Goal: Task Accomplishment & Management: Manage account settings

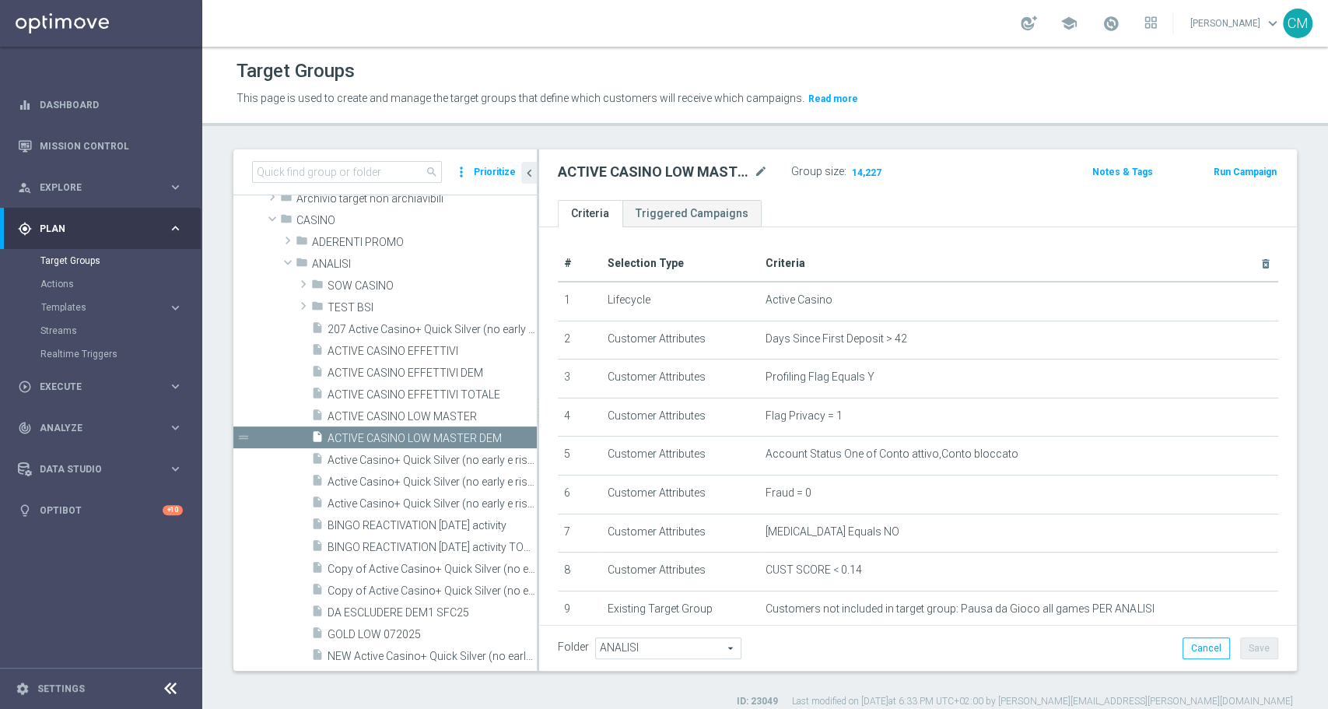
scroll to position [70, 0]
click at [415, 462] on span "Active Casino+ Quick Silver (no early e risk) CONTA DEM/Marg POS" at bounding box center [414, 457] width 174 height 13
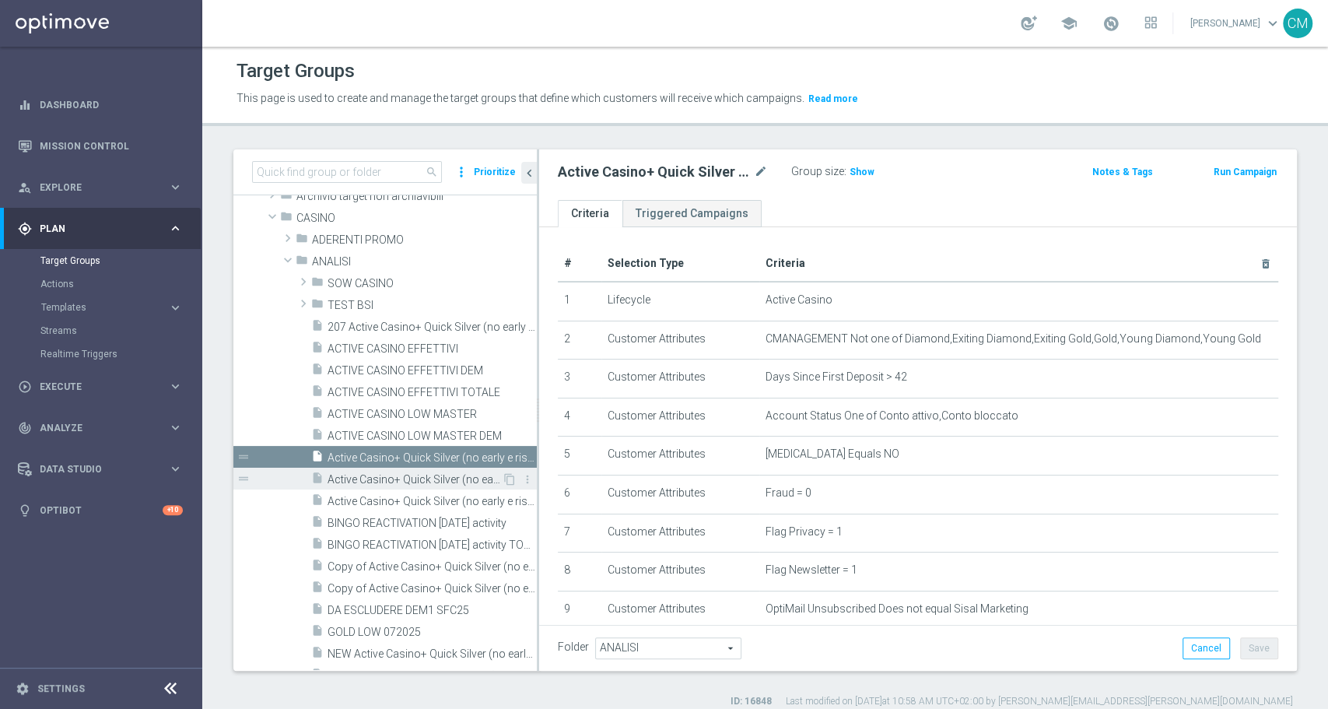
click at [443, 481] on span "Active Casino+ Quick Silver (no early e risk) CONTA DEM/Marginalità NEGATIVA <40" at bounding box center [414, 479] width 174 height 13
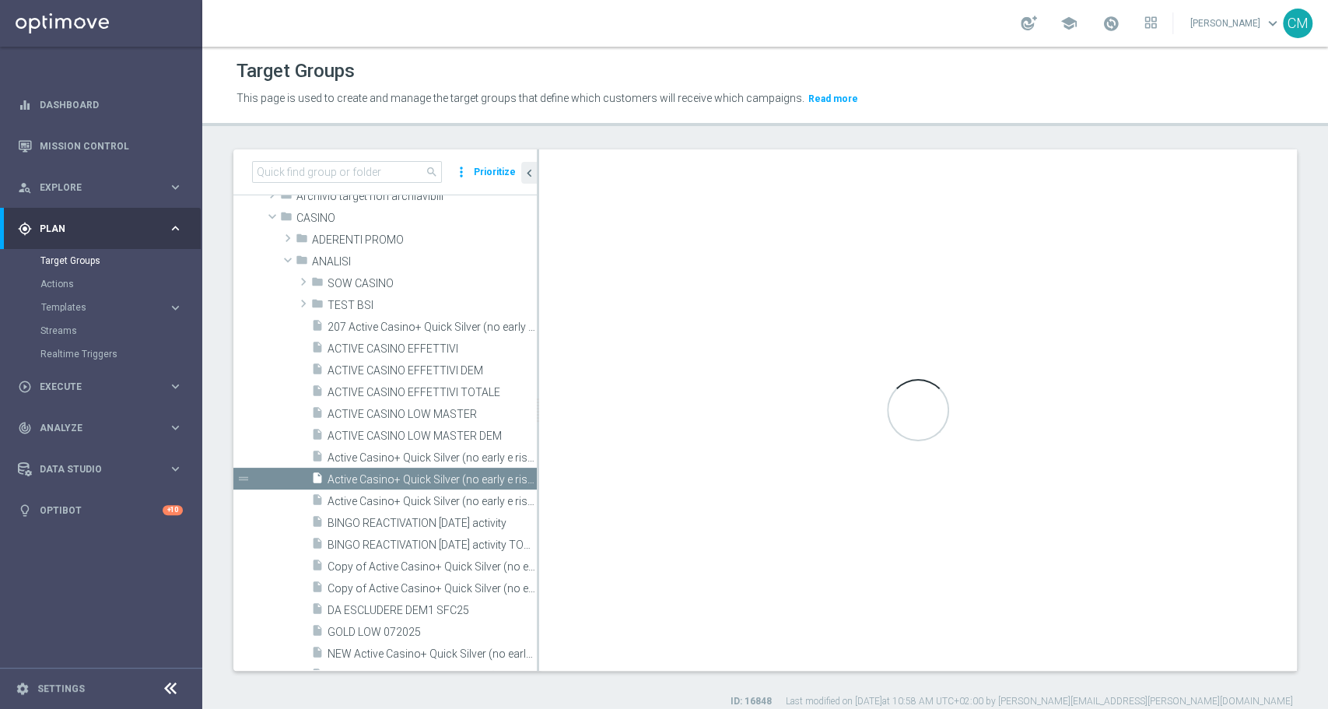
checkbox input "true"
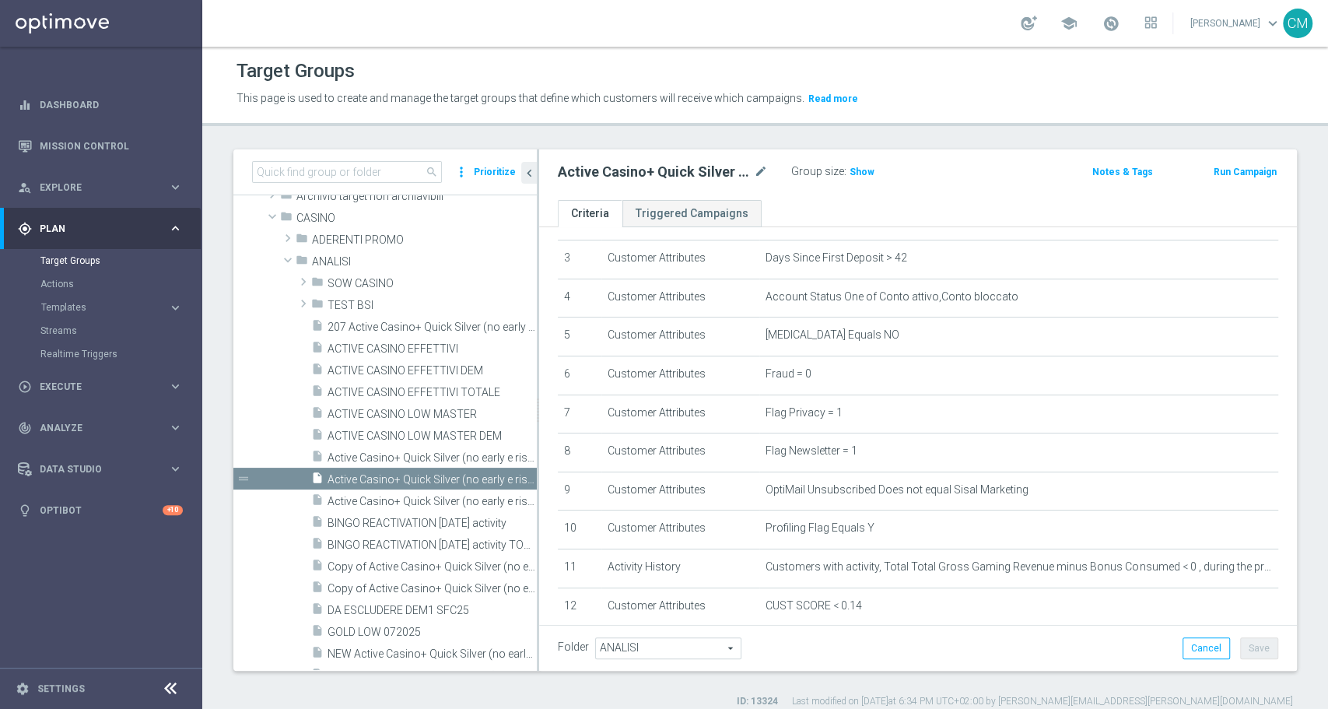
scroll to position [120, 0]
click at [756, 175] on icon "mode_edit" at bounding box center [761, 172] width 14 height 19
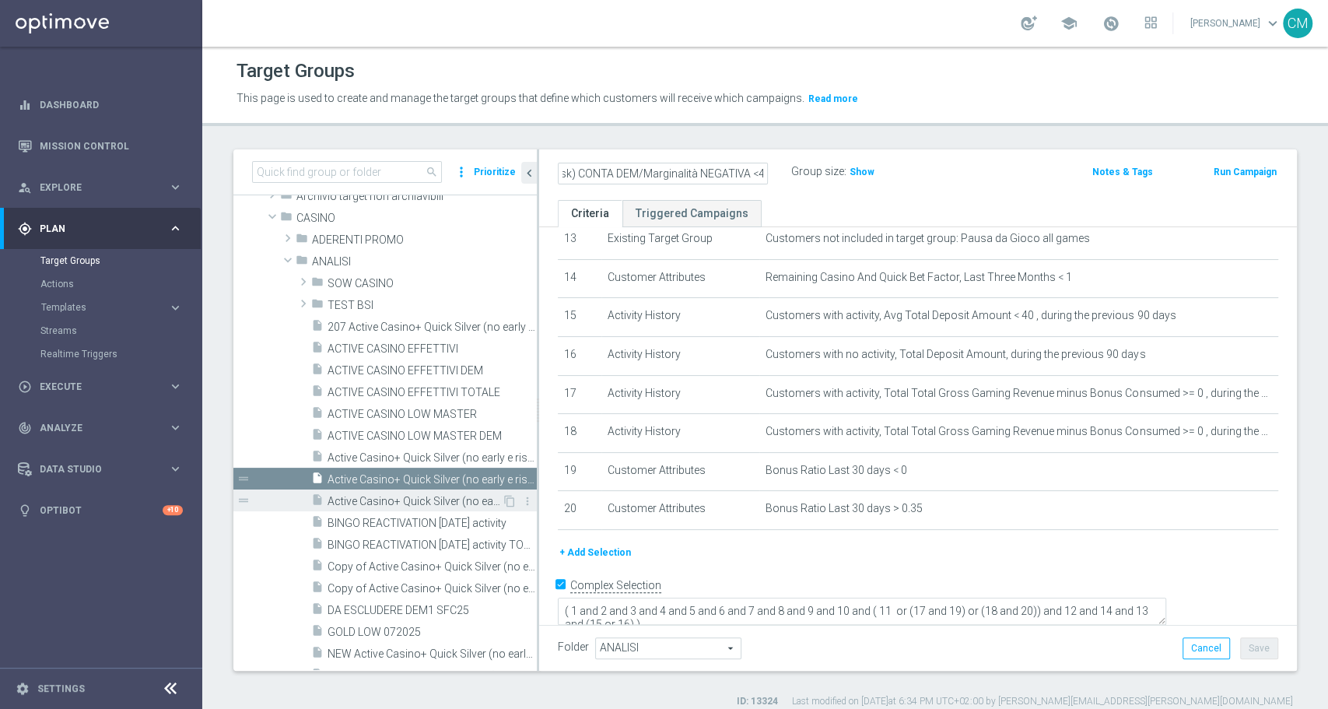
scroll to position [0, 0]
click at [430, 505] on span "Active Casino+ Quick Silver (no early e risk) CONTA DEM/Marginalità NEGATIVA >40" at bounding box center [414, 501] width 174 height 13
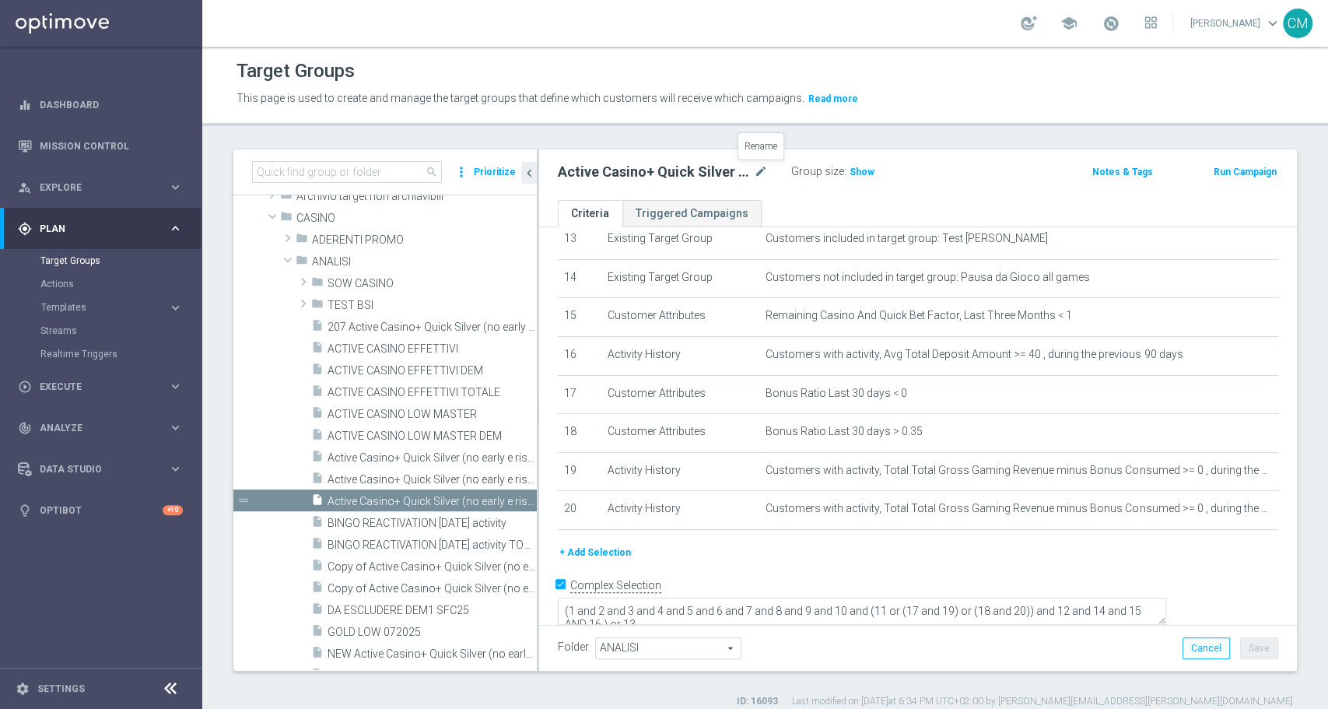
click at [768, 167] on div "Active Casino+ Quick Silver (no early e risk) CONTA DEM/Marginalità NEGATIVA >4…" at bounding box center [674, 172] width 233 height 22
click at [762, 167] on icon "mode_edit" at bounding box center [761, 172] width 14 height 19
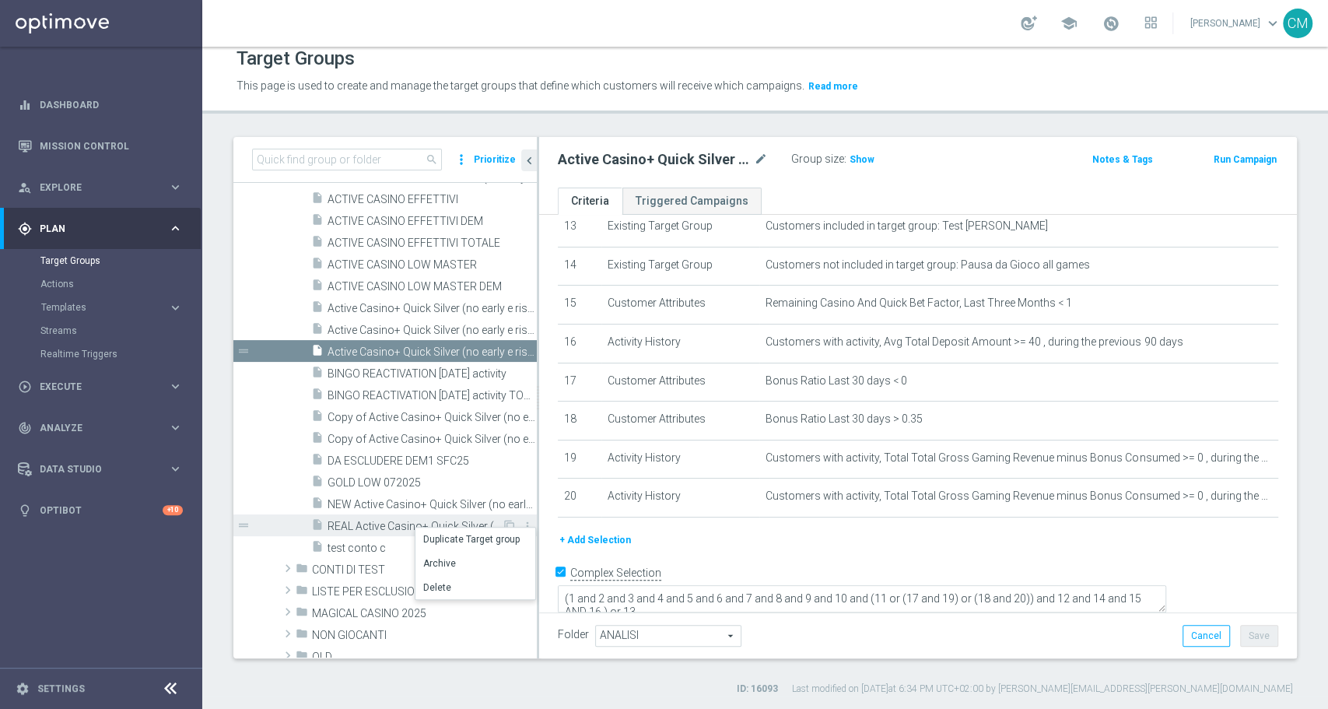
click at [415, 515] on div "insert_drive_file REAL Active Casino+ Quick Silver (no early e risk) CONTA SOLO…" at bounding box center [406, 525] width 191 height 22
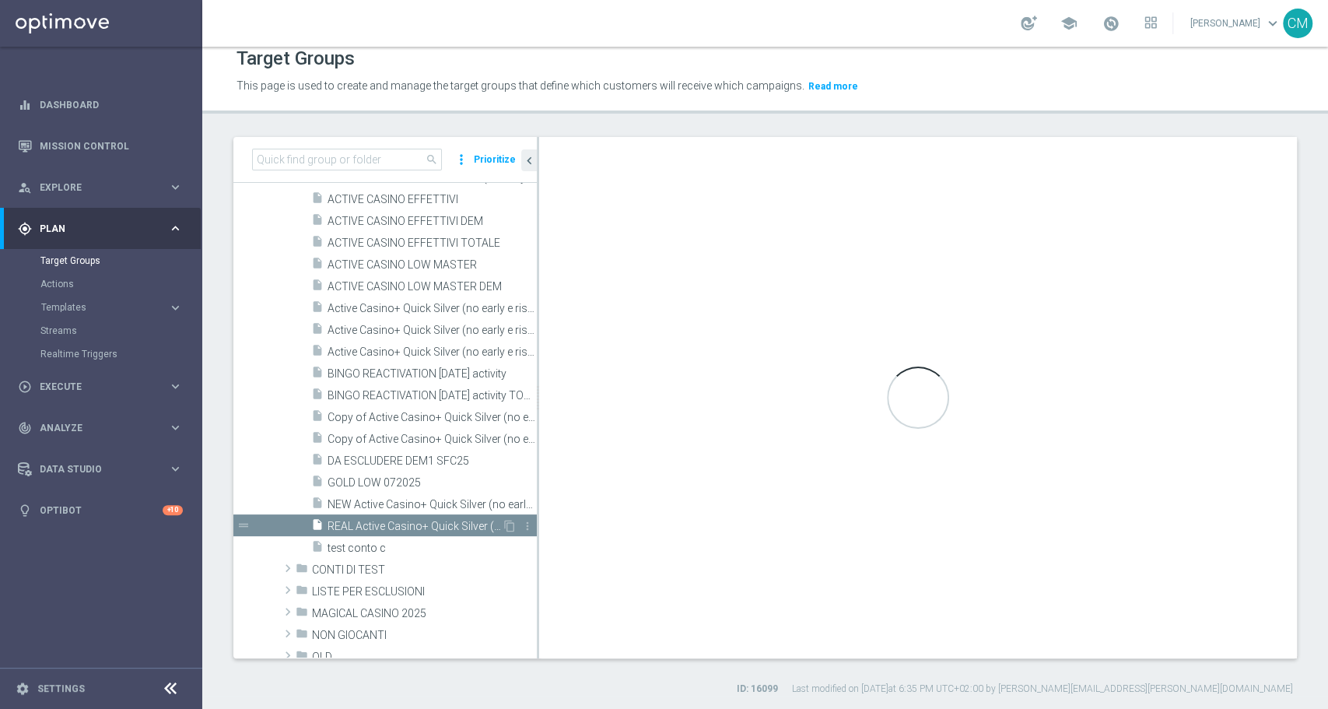
scroll to position [330, 0]
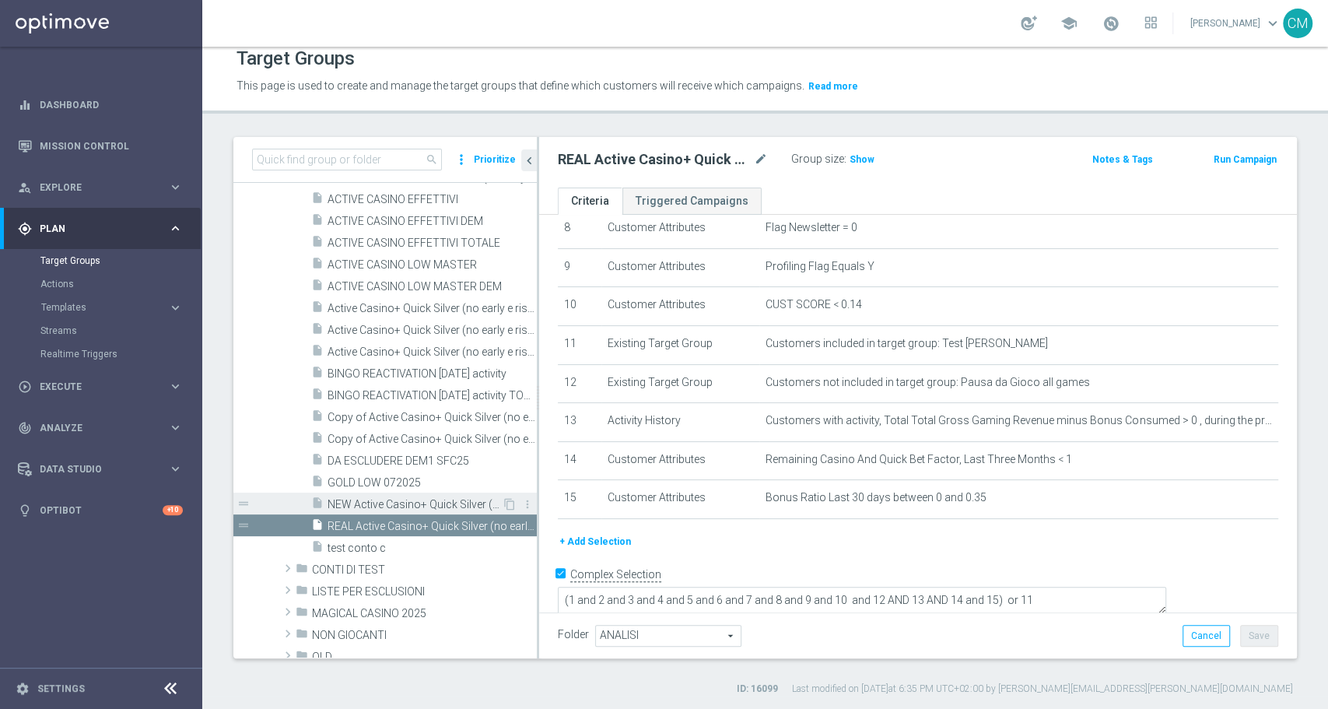
click at [417, 506] on span "NEW Active Casino+ Quick Silver (no early e risk) CONTA SOLO LOGIN" at bounding box center [414, 504] width 174 height 13
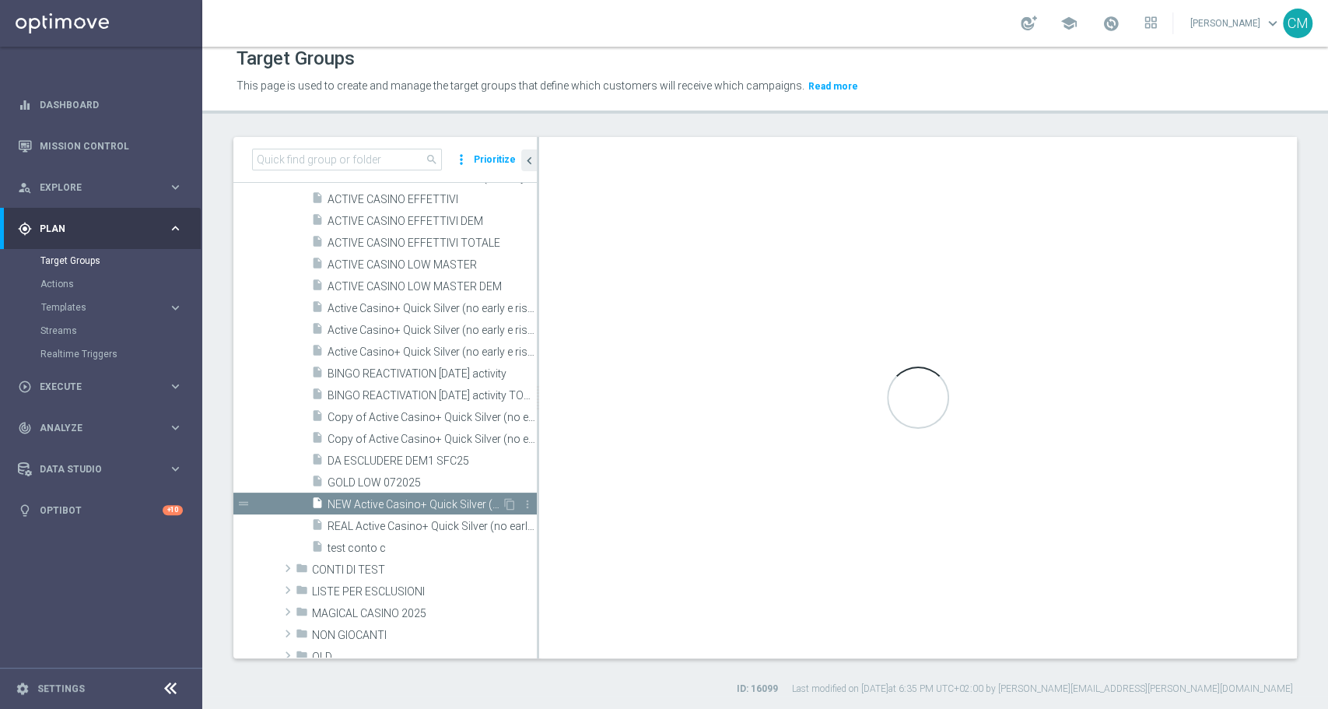
type textarea "(1 and (2 or 13) and 3 and 4 and 5 and 6 and 7 and 8 and 9 and 10 and 12 and 14…"
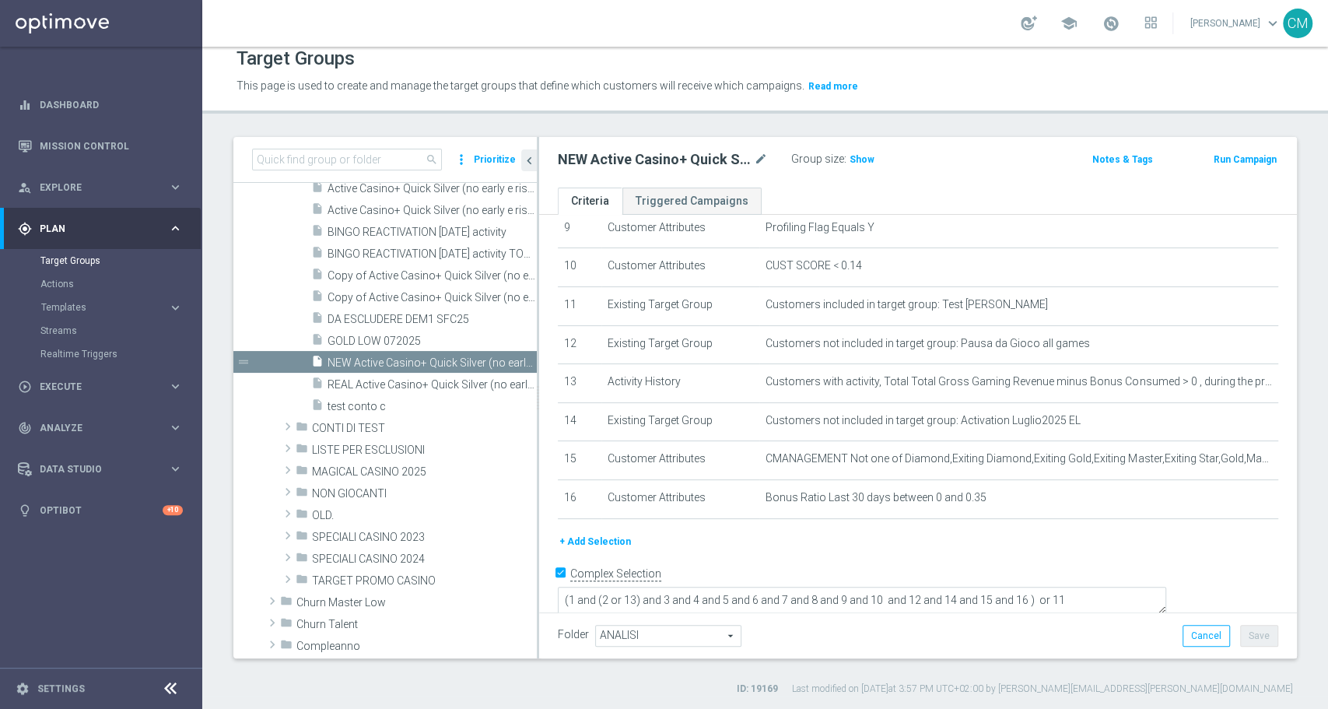
scroll to position [345, 0]
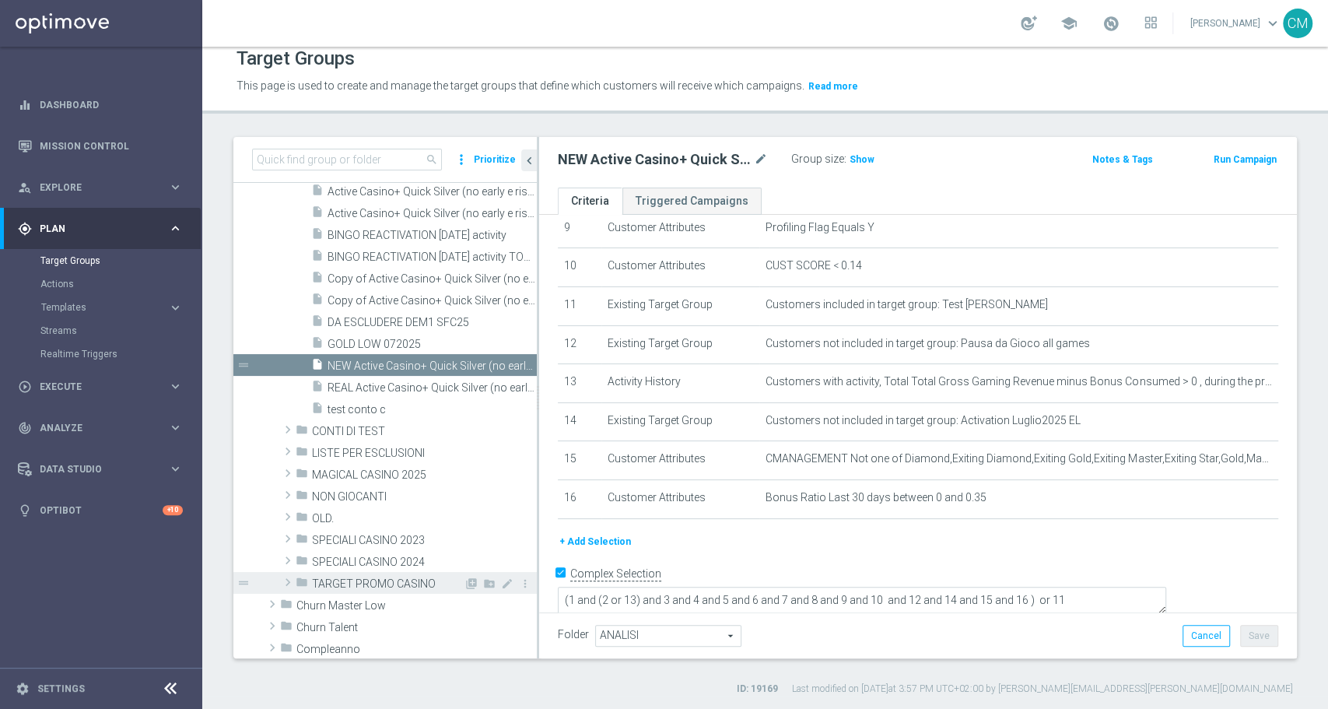
click at [380, 577] on span "TARGET PROMO CASINO" at bounding box center [388, 583] width 152 height 13
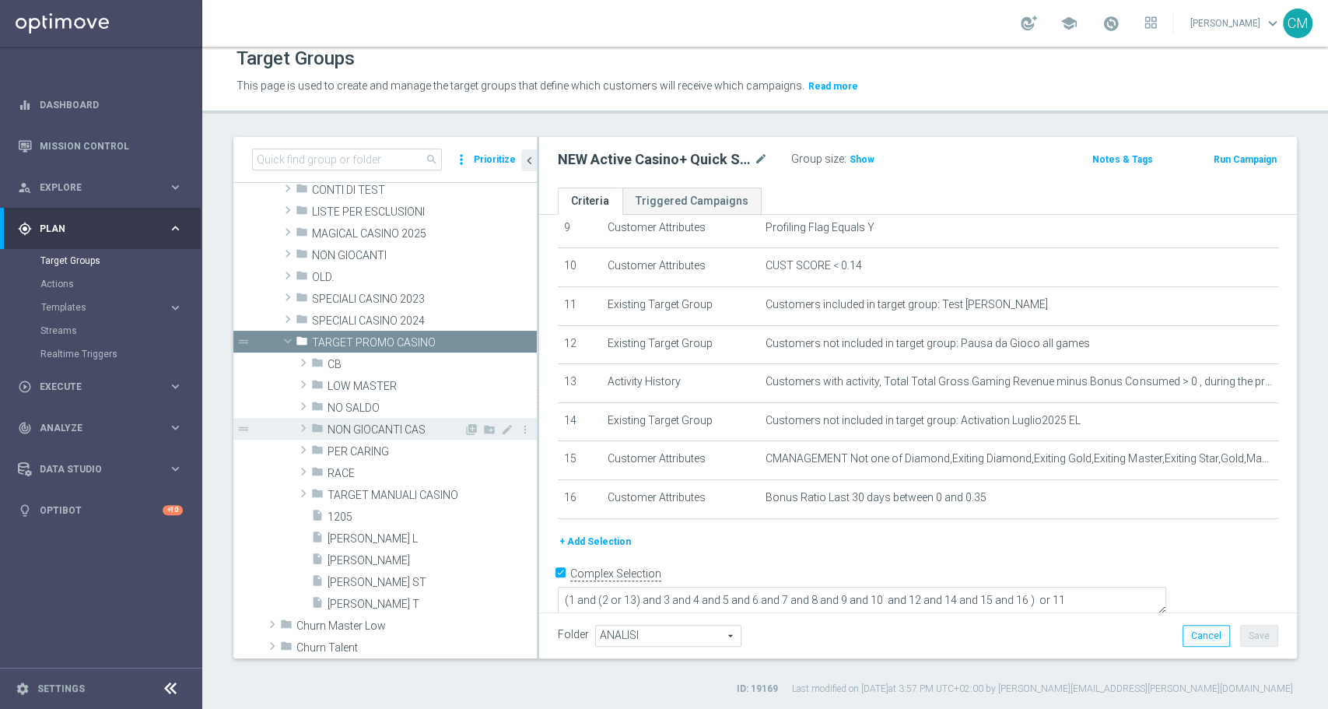
scroll to position [551, 0]
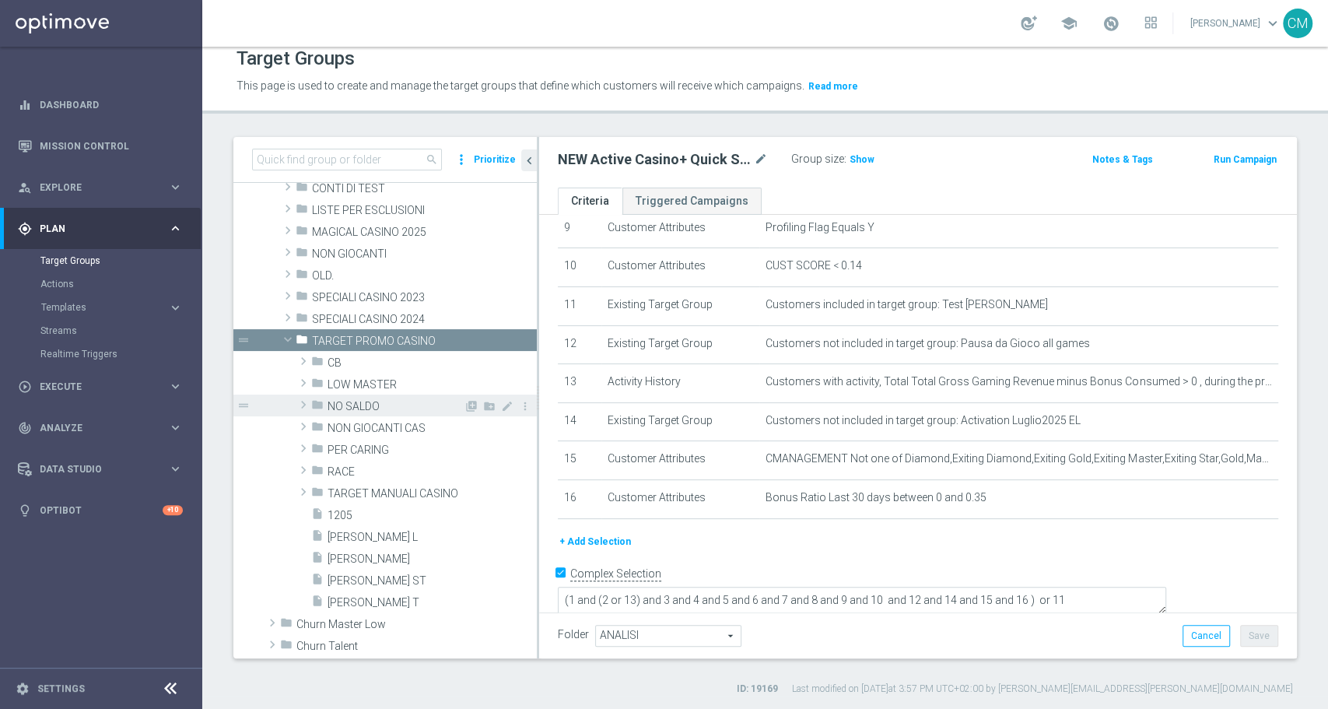
click at [355, 410] on span "NO SALDO" at bounding box center [395, 406] width 136 height 13
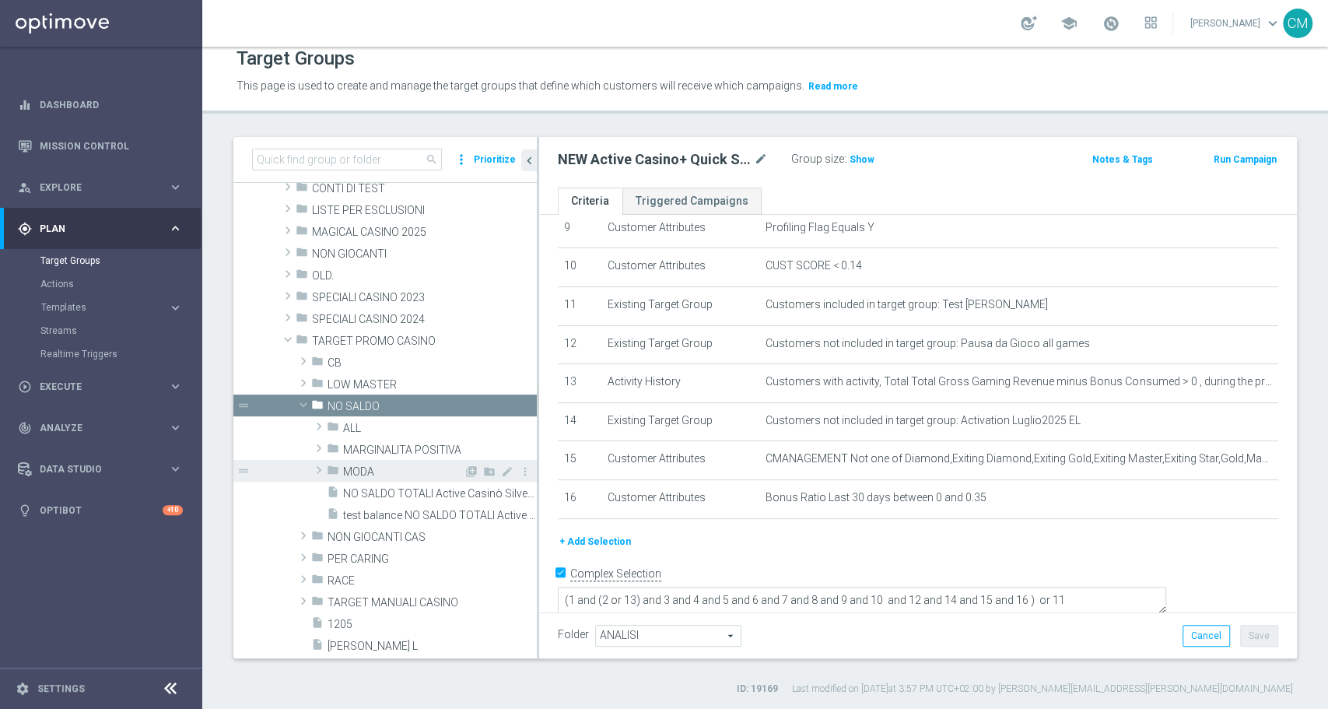
click at [373, 467] on span "MODA" at bounding box center [403, 471] width 121 height 13
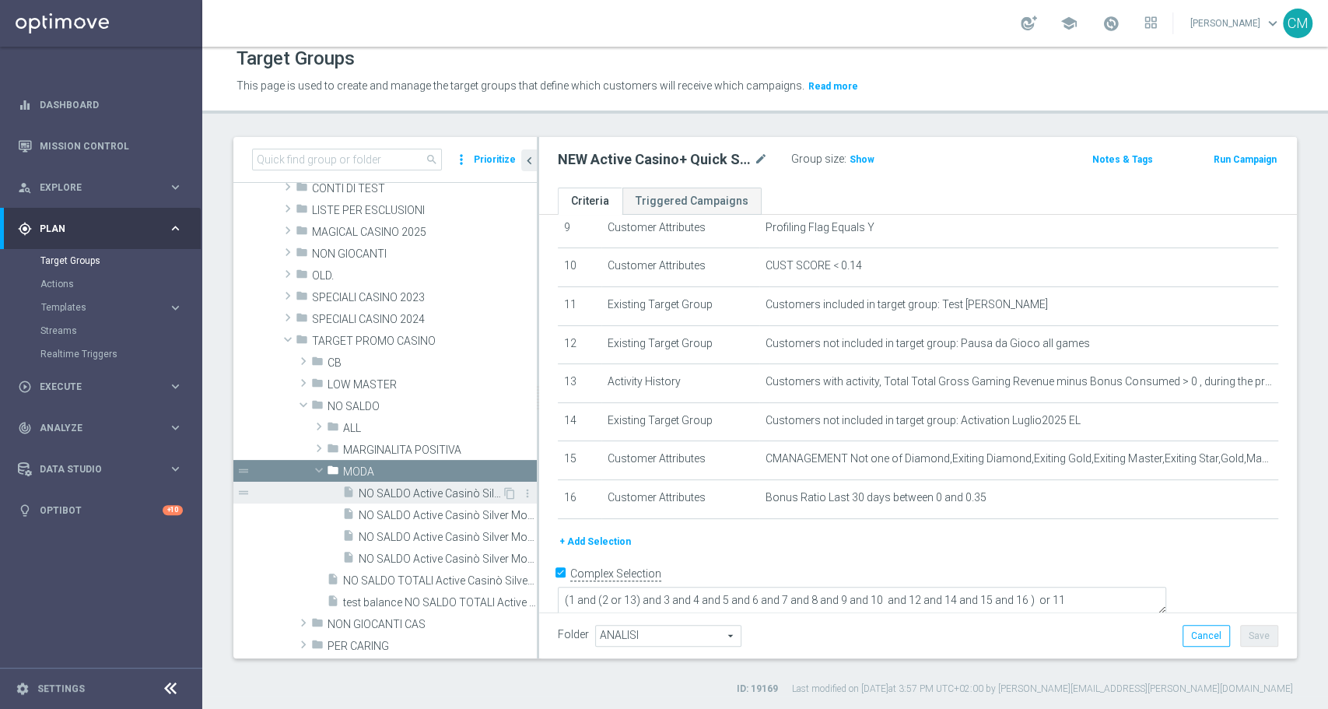
click at [381, 492] on span "NO SALDO Active Casinò Silver Moda >60" at bounding box center [430, 493] width 143 height 13
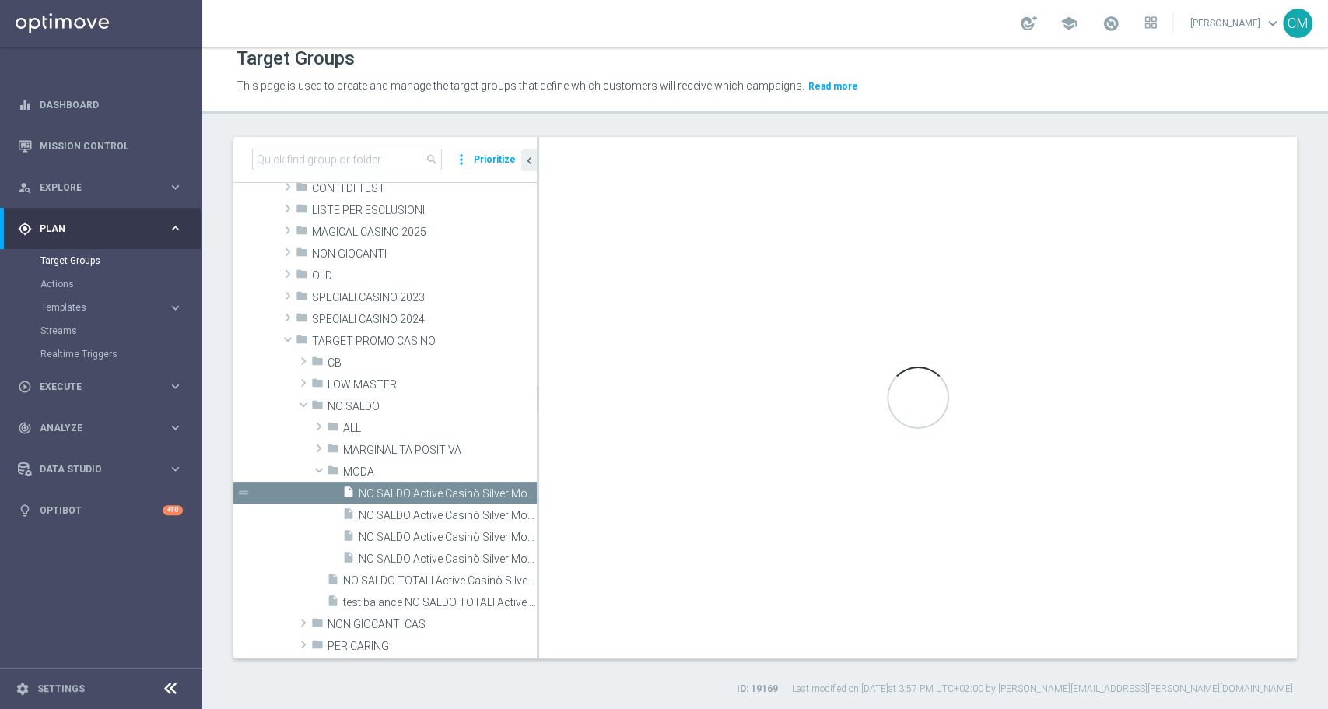
type input "MODA"
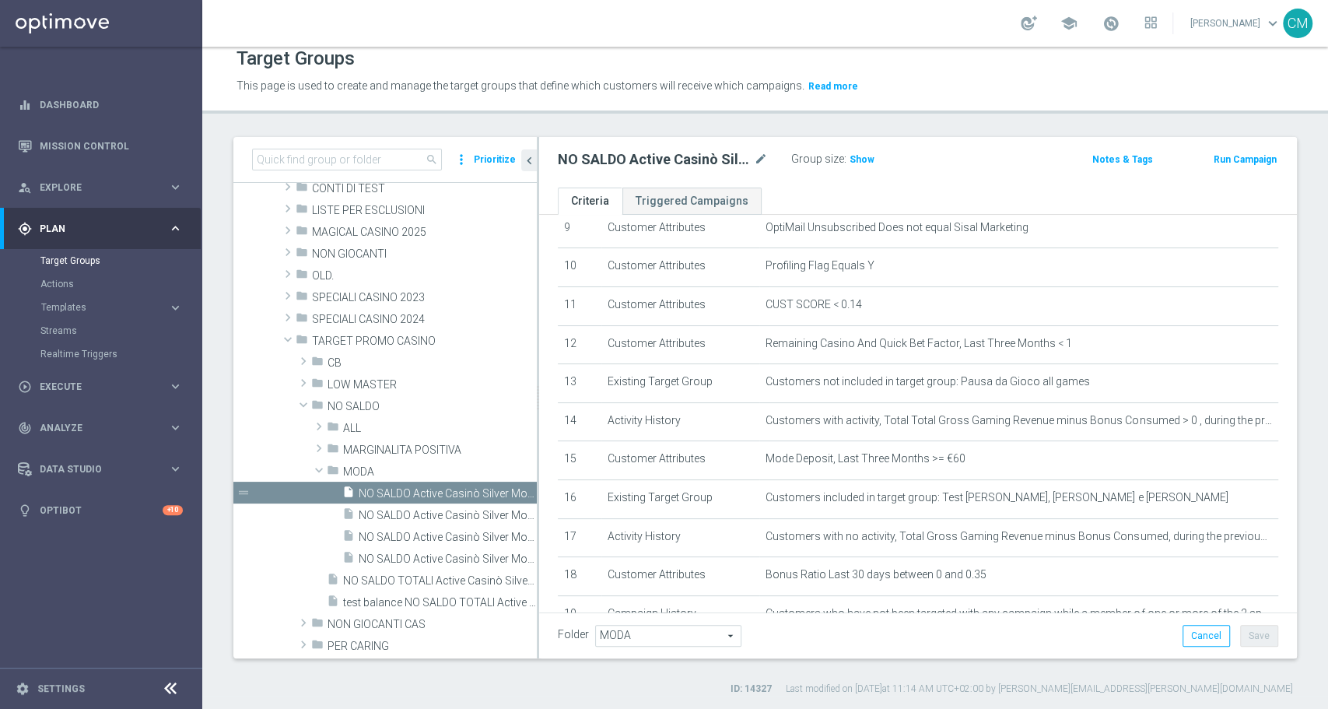
scroll to position [485, 0]
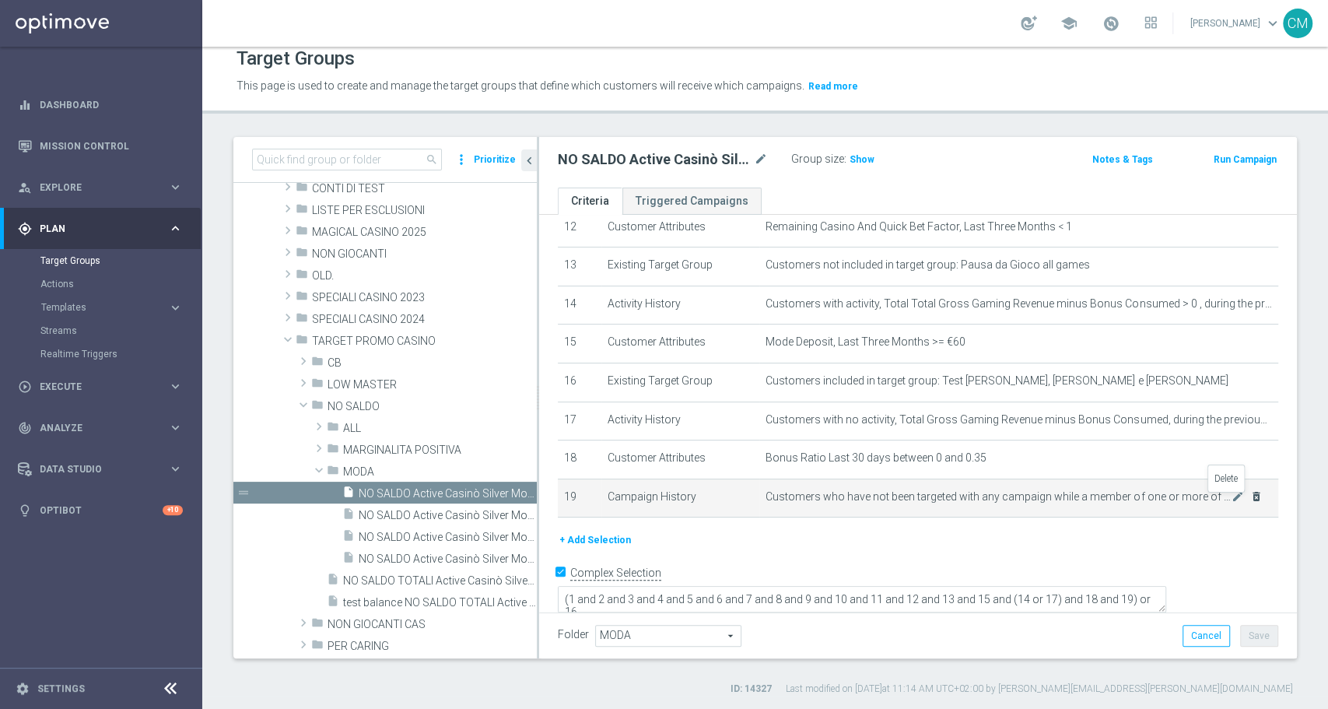
click at [1250, 502] on icon "delete_forever" at bounding box center [1256, 496] width 12 height 12
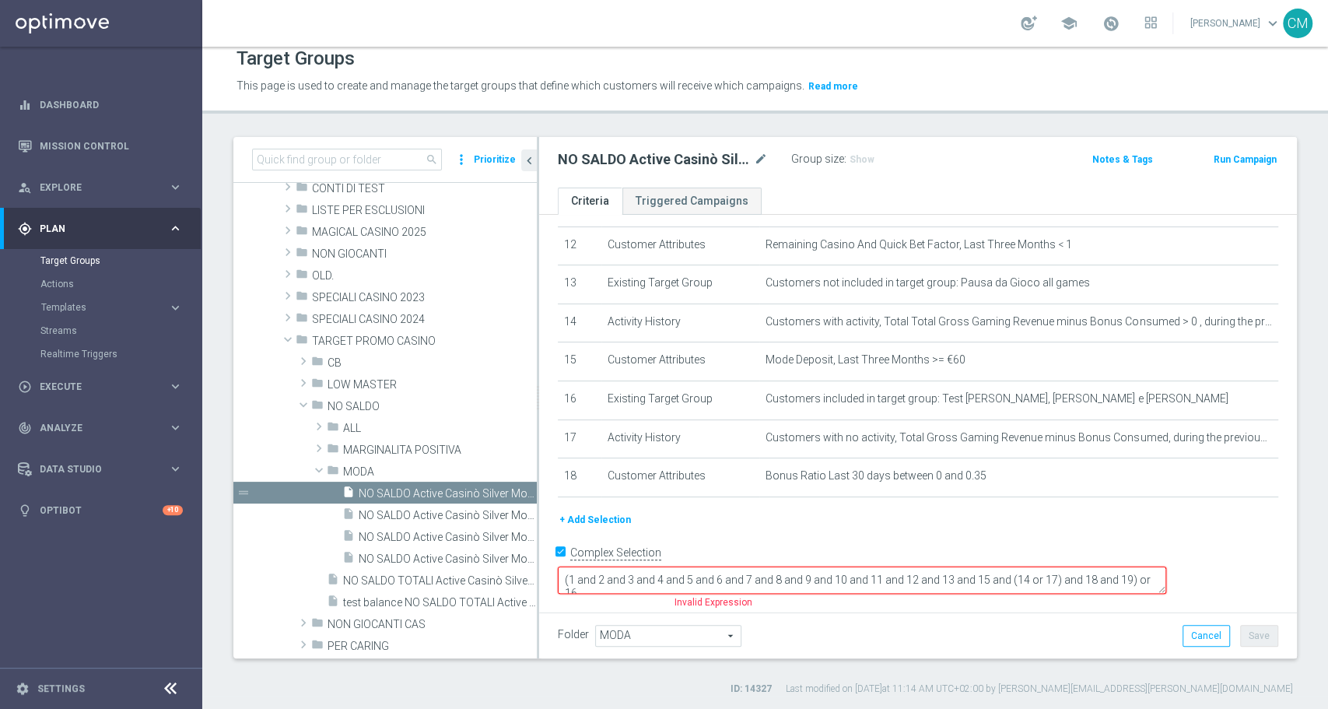
scroll to position [448, 0]
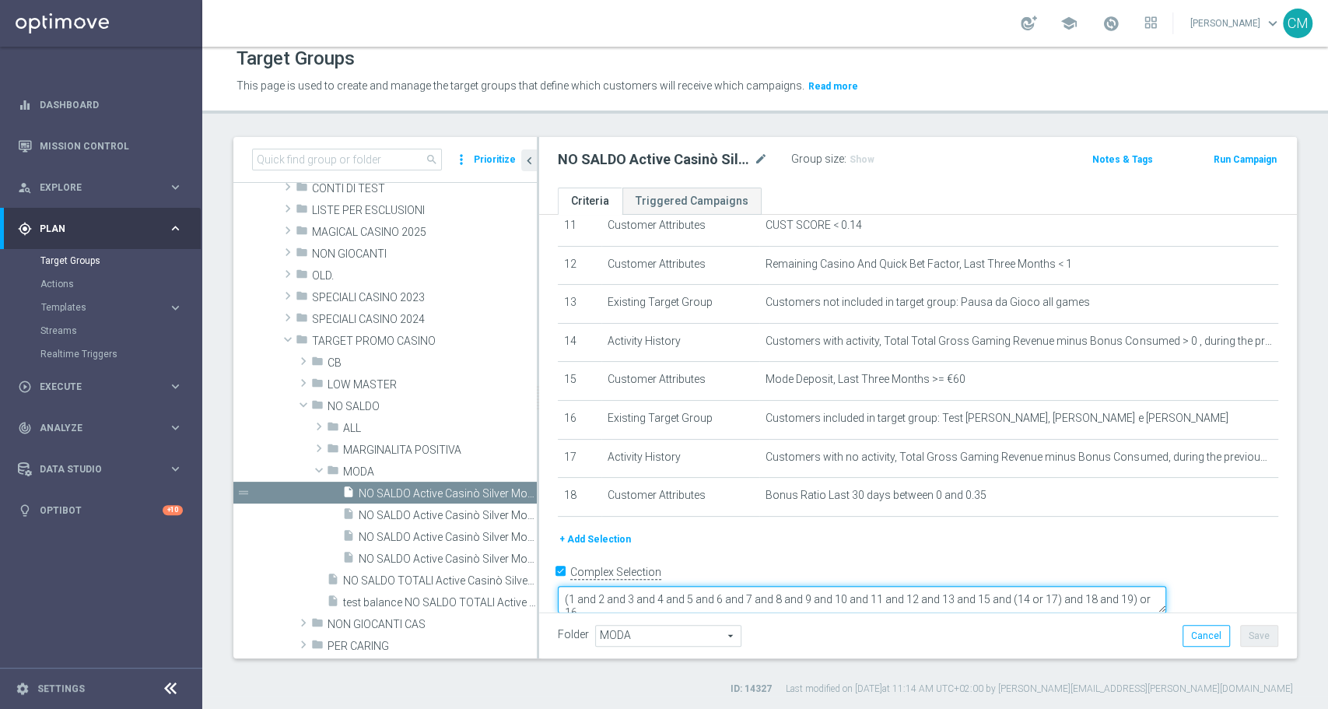
click at [686, 588] on textarea "(1 and 2 and 3 and 4 and 5 and 6 and 7 and 8 and 9 and 10 and 11 and 12 and 13 …" at bounding box center [862, 599] width 608 height 27
click at [1240, 625] on button "Save" at bounding box center [1259, 636] width 38 height 22
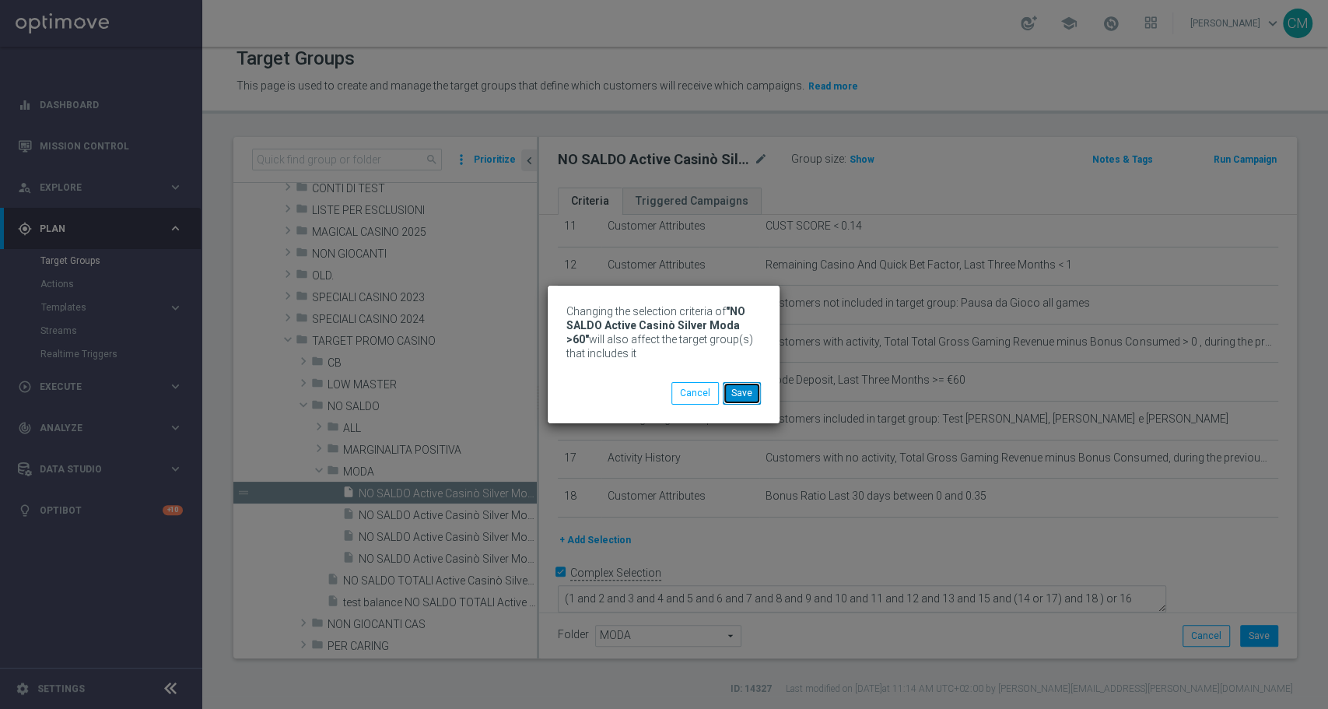
click at [744, 389] on button "Save" at bounding box center [742, 393] width 38 height 22
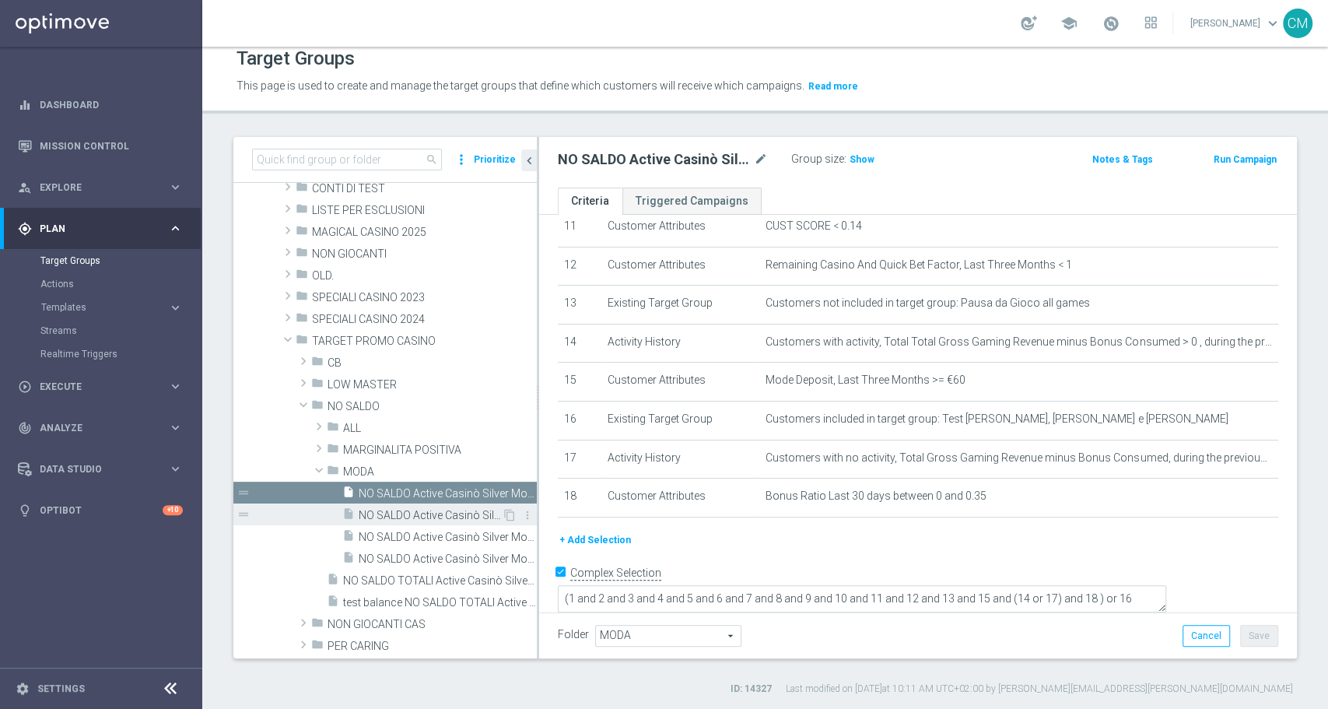
click at [376, 509] on span "NO SALDO Active Casinò Silver Moda 0-15€" at bounding box center [430, 515] width 143 height 13
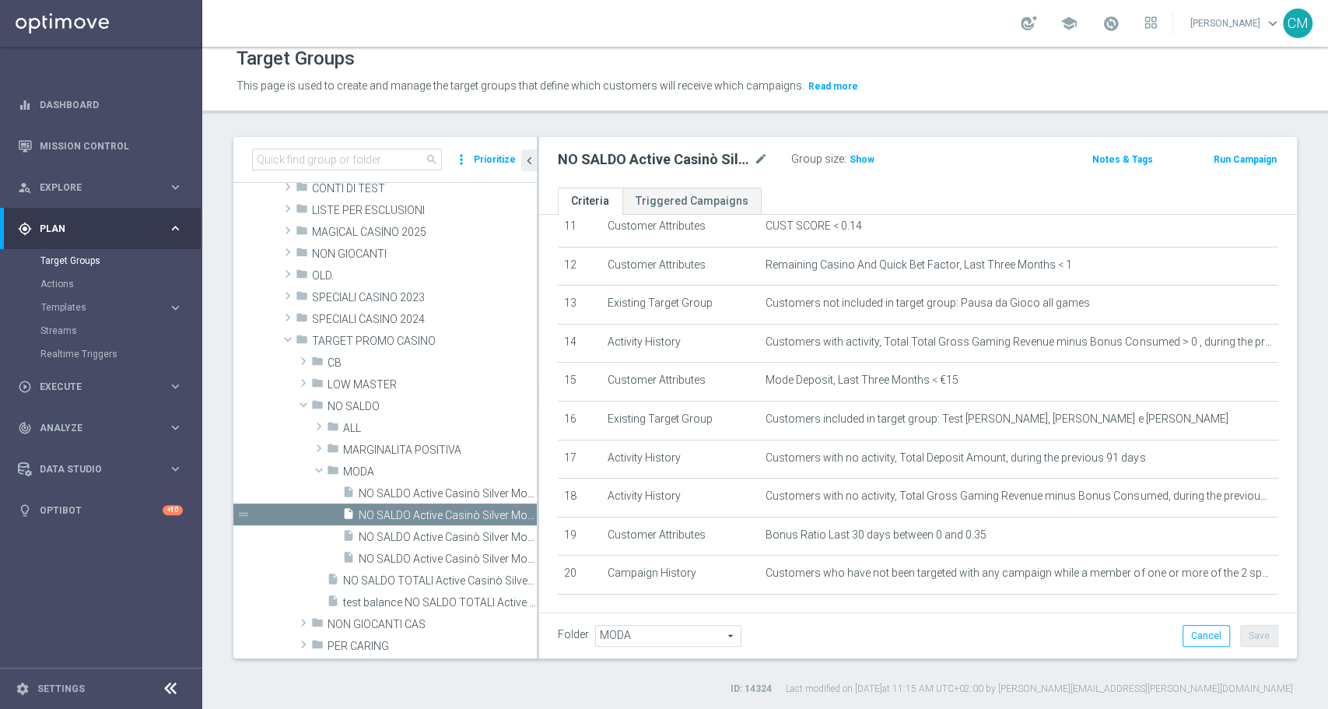
scroll to position [524, 0]
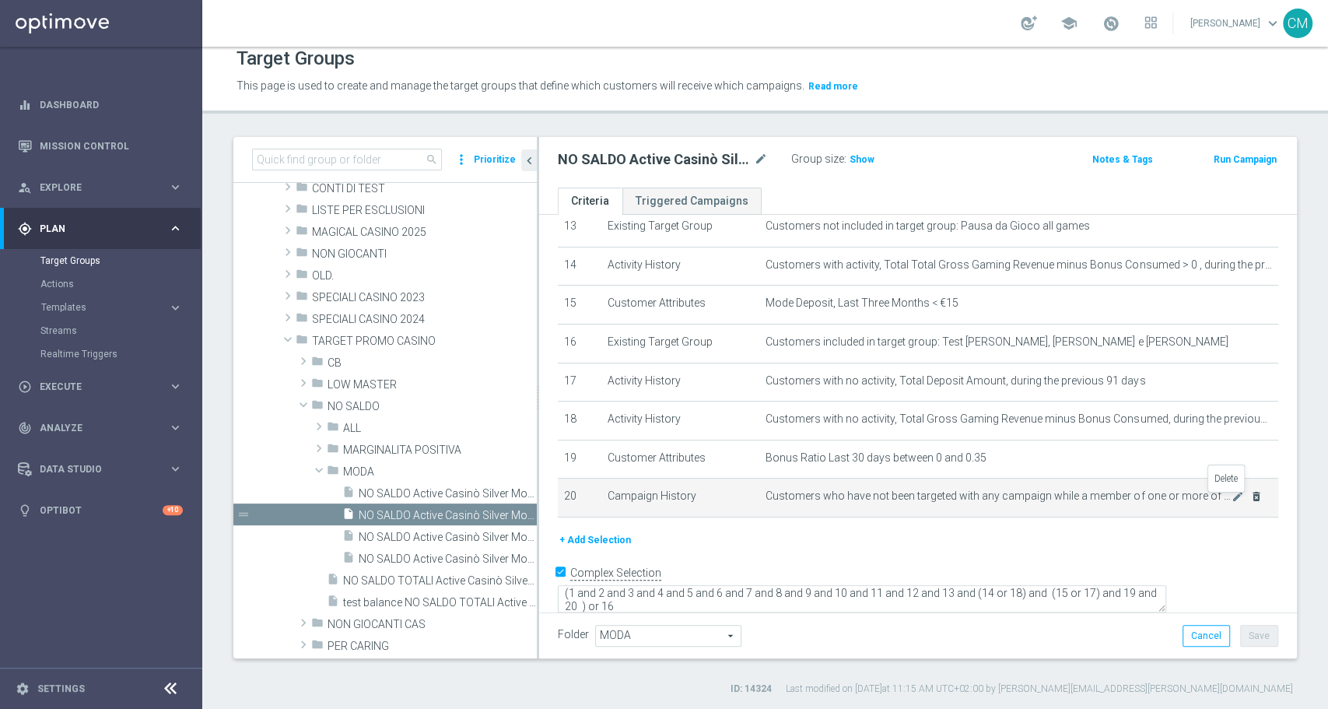
click at [1250, 500] on icon "delete_forever" at bounding box center [1256, 496] width 12 height 12
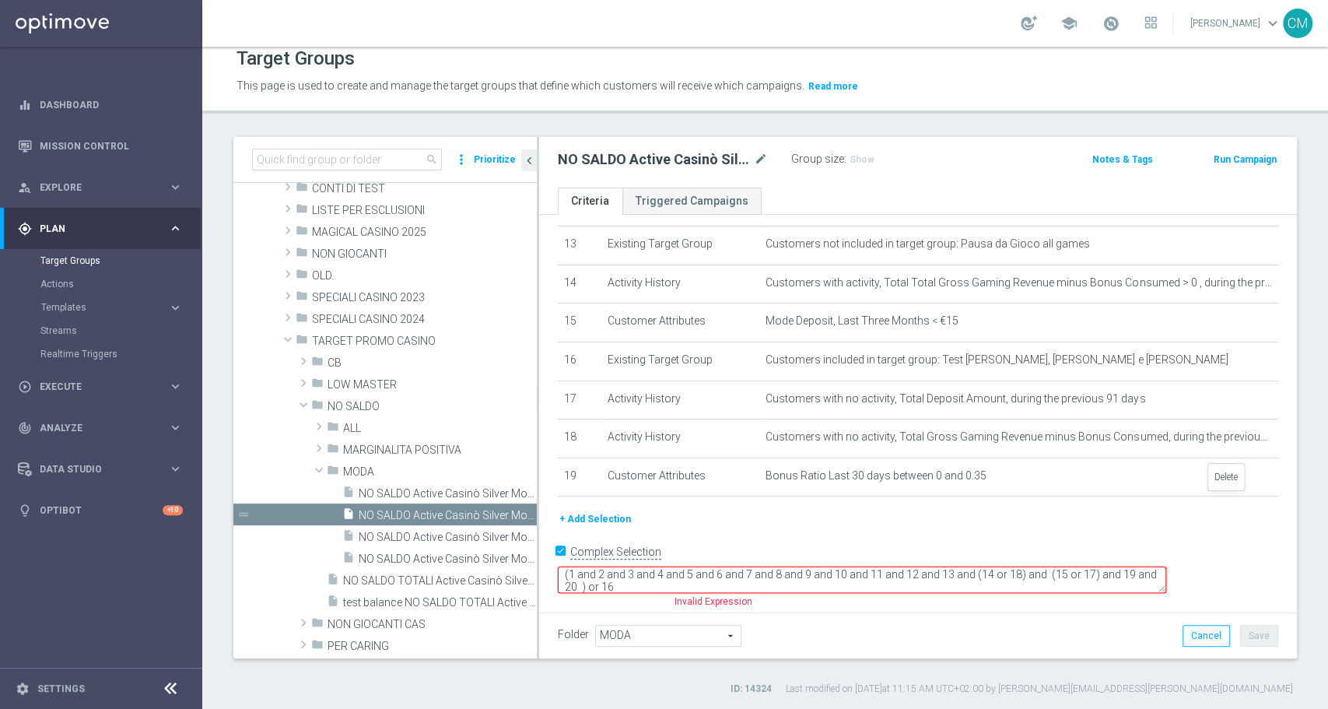
scroll to position [487, 0]
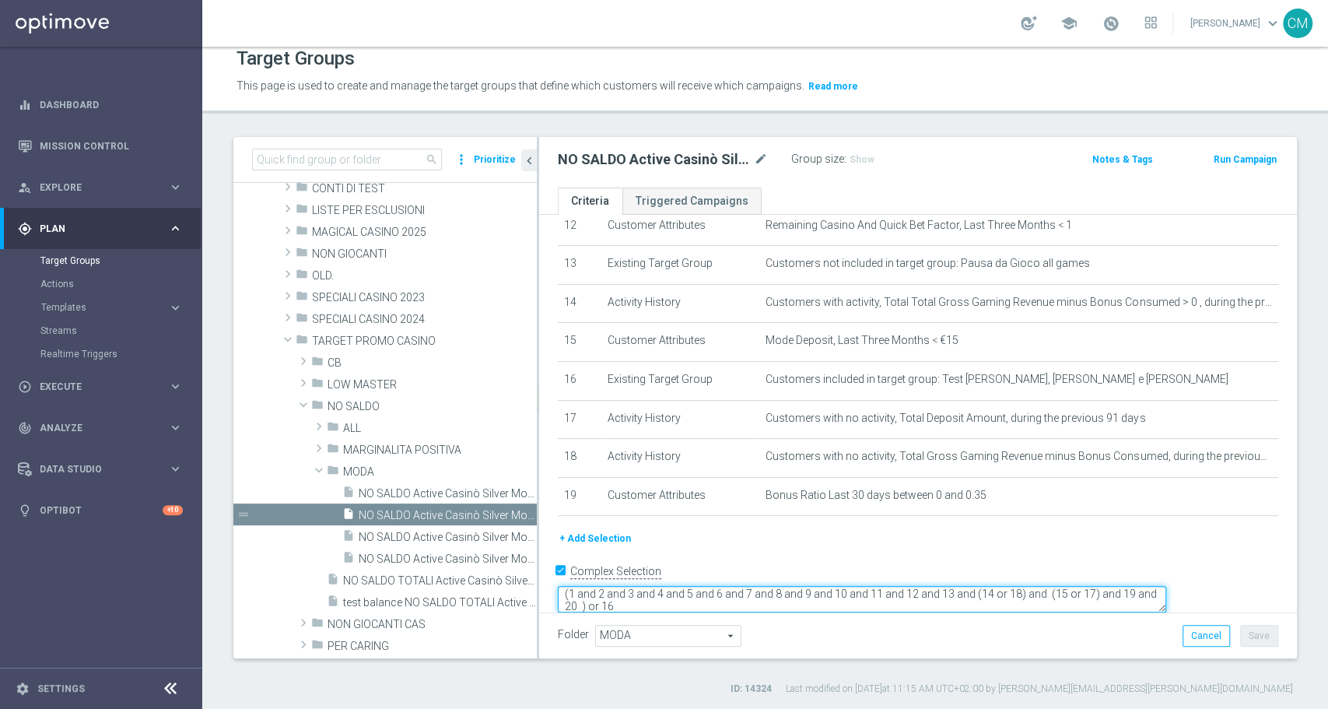
click at [726, 586] on textarea "(1 and 2 and 3 and 4 and 5 and 6 and 7 and 8 and 9 and 10 and 11 and 12 and 13 …" at bounding box center [862, 599] width 608 height 27
click at [1250, 631] on button "Save" at bounding box center [1259, 636] width 38 height 22
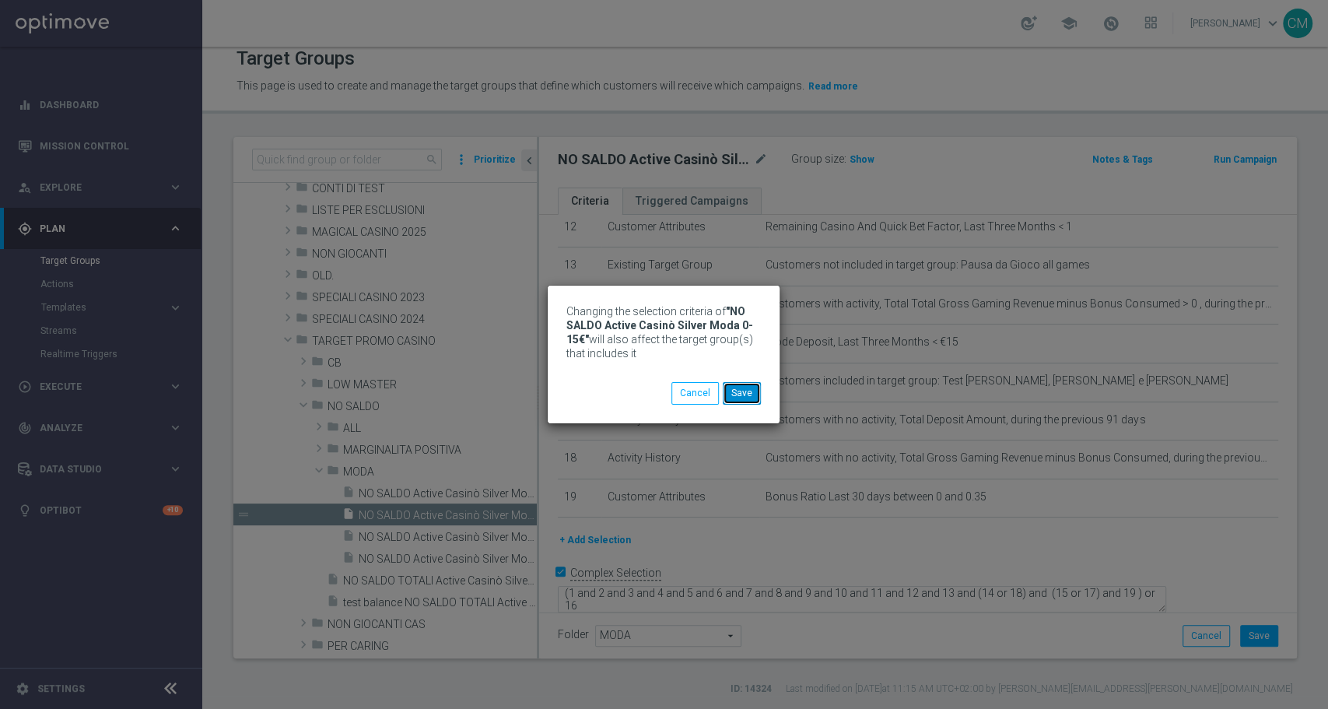
click at [736, 391] on button "Save" at bounding box center [742, 393] width 38 height 22
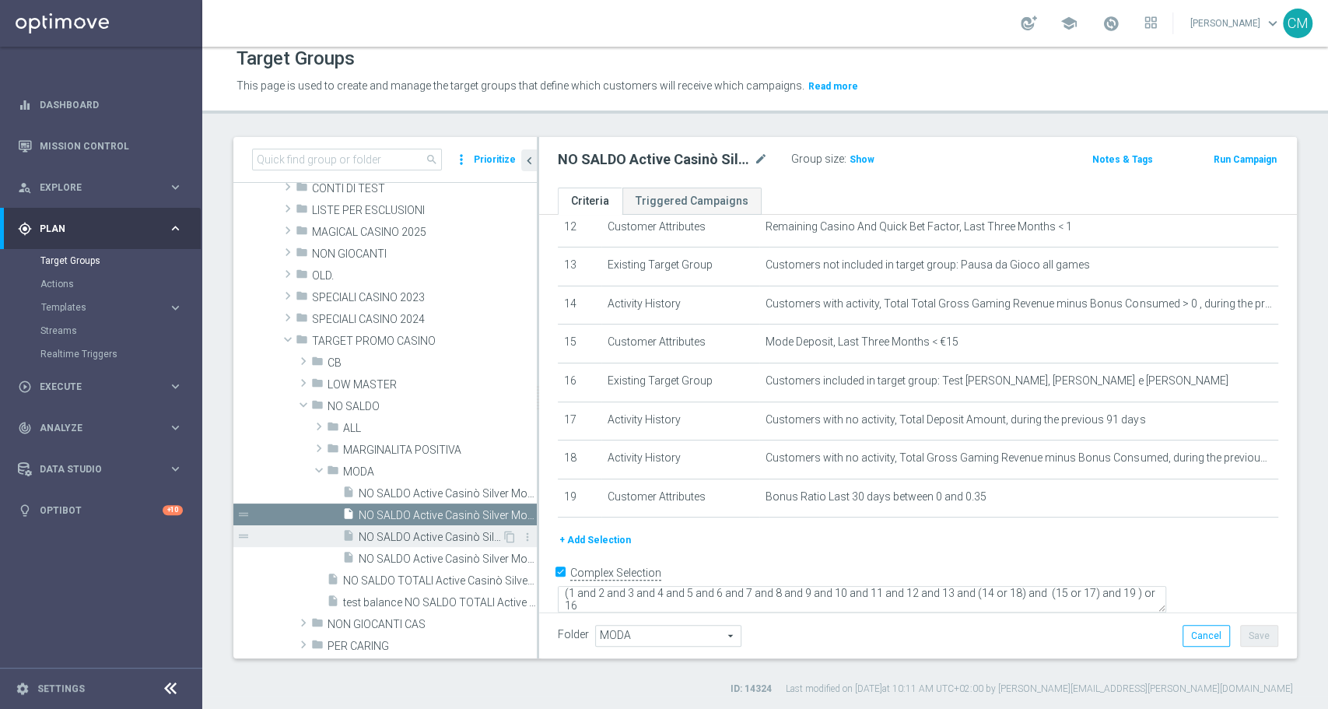
click at [441, 525] on div "insert_drive_file NO SALDO Active Casinò Silver Moda 15-29,99" at bounding box center [421, 536] width 159 height 22
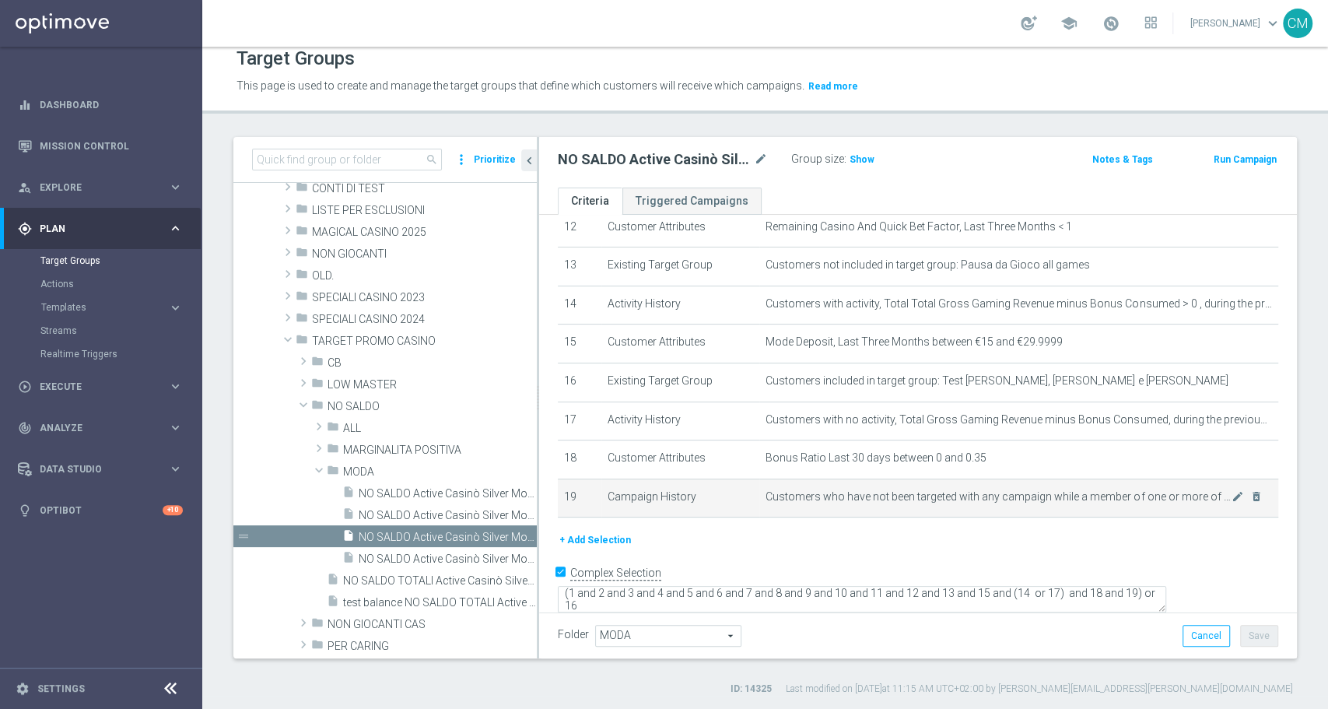
click at [1232, 504] on td "Customers who have not been targeted with any campaign while a member of one or…" at bounding box center [1018, 497] width 519 height 39
click at [1250, 502] on icon "delete_forever" at bounding box center [1256, 496] width 12 height 12
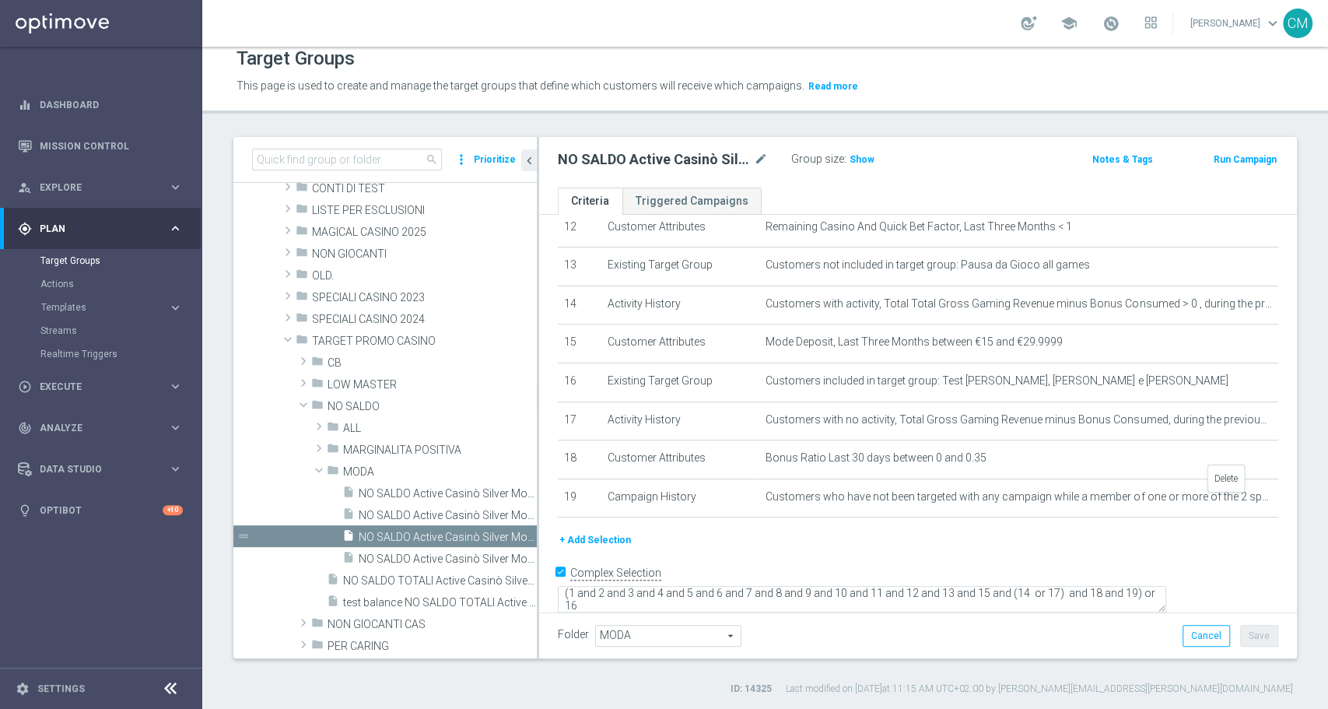
scroll to position [448, 0]
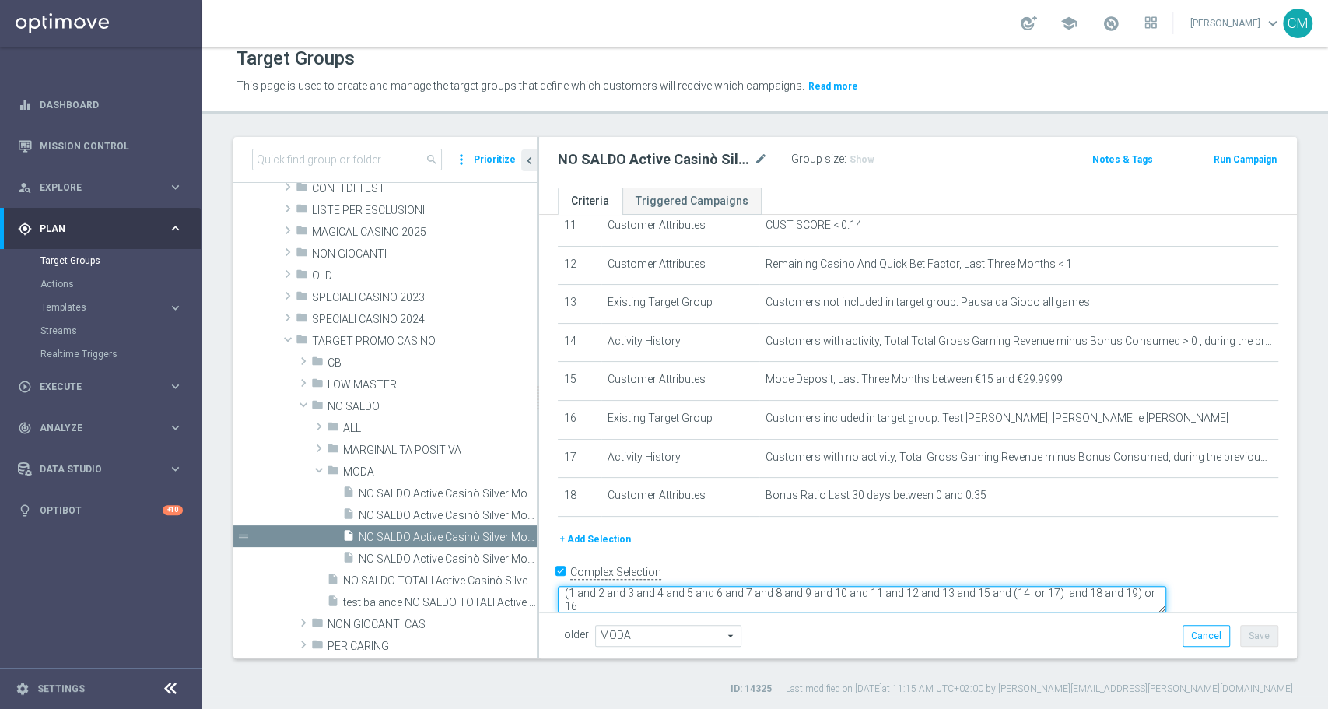
click at [713, 586] on textarea "(1 and 2 and 3 and 4 and 5 and 6 and 7 and 8 and 9 and 10 and 11 and 12 and 13 …" at bounding box center [862, 599] width 608 height 27
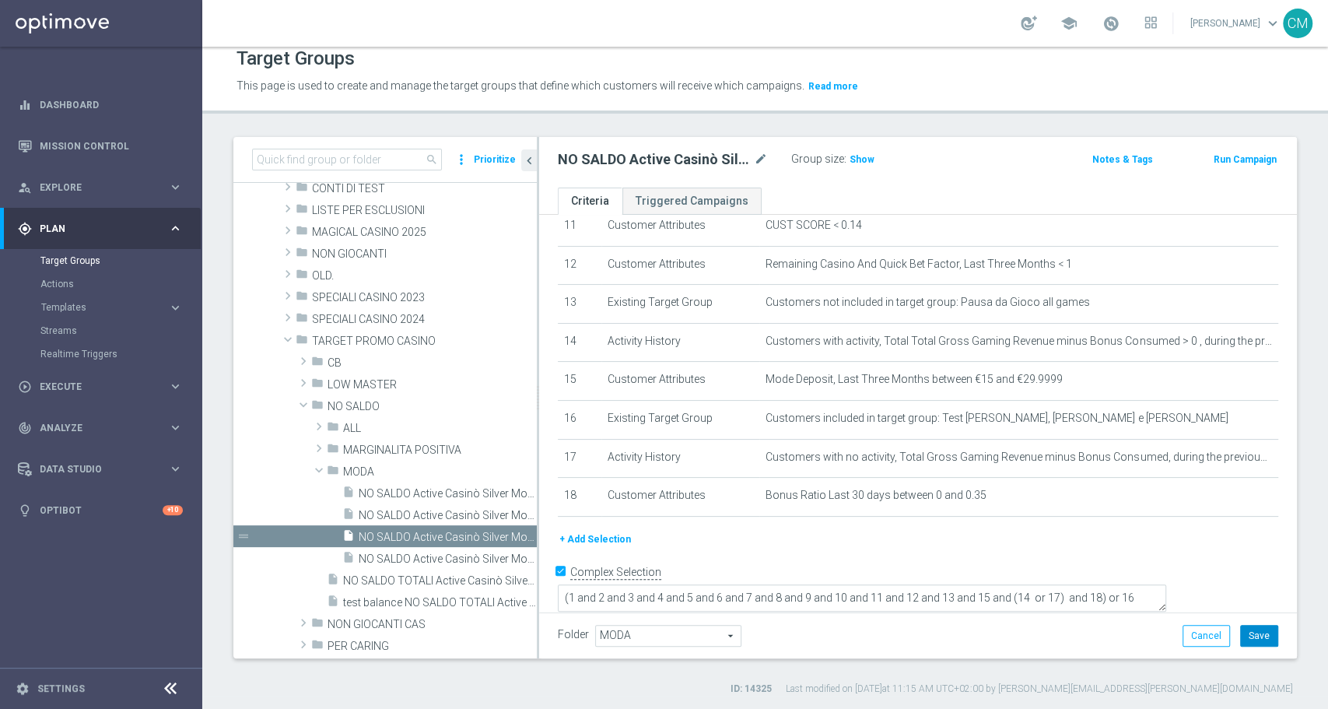
click at [1258, 638] on button "Save" at bounding box center [1259, 636] width 38 height 22
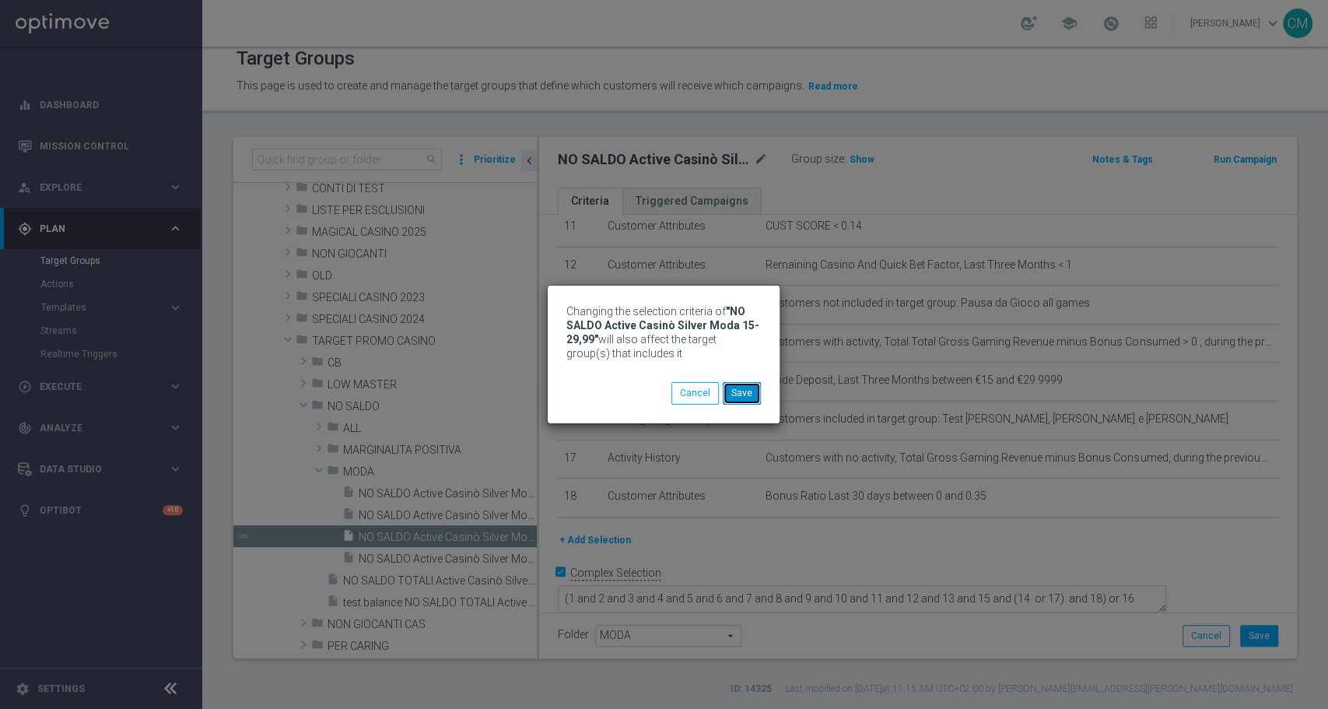
click at [743, 397] on button "Save" at bounding box center [742, 393] width 38 height 22
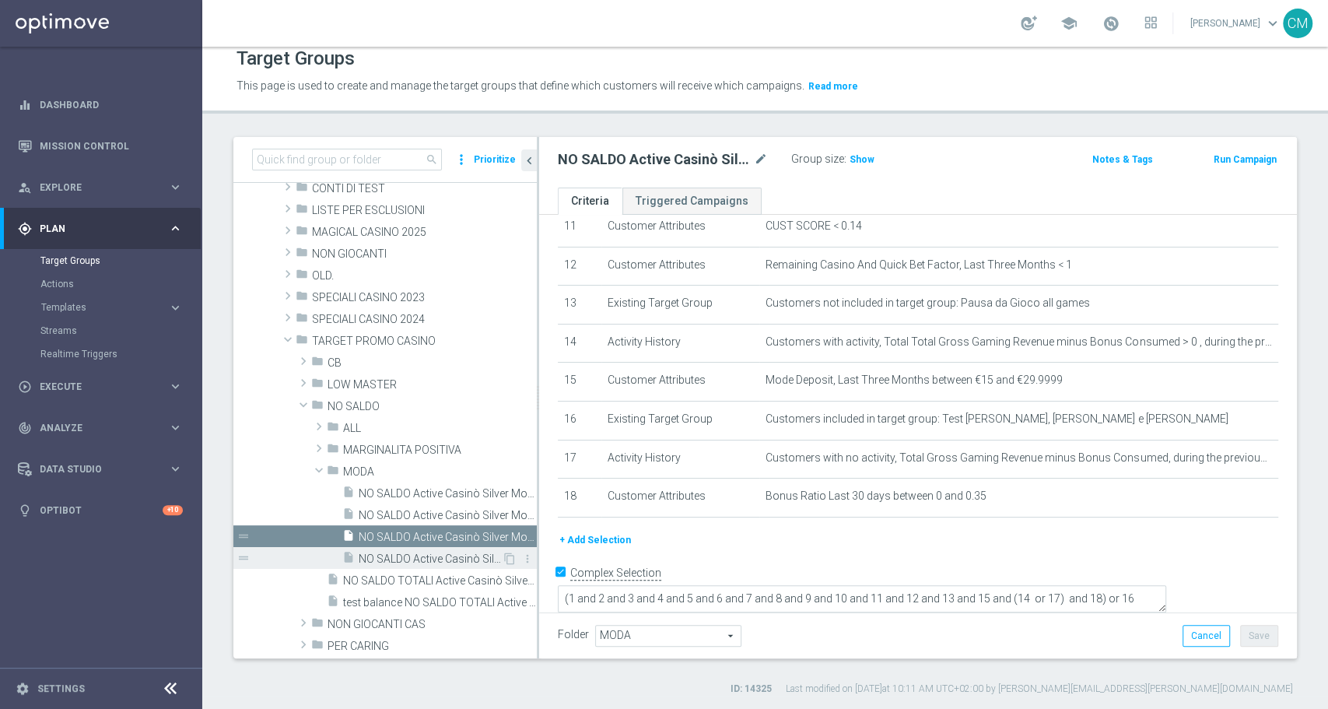
click at [408, 557] on span "NO SALDO Active Casinò Silver Moda 30-59,99" at bounding box center [430, 558] width 143 height 13
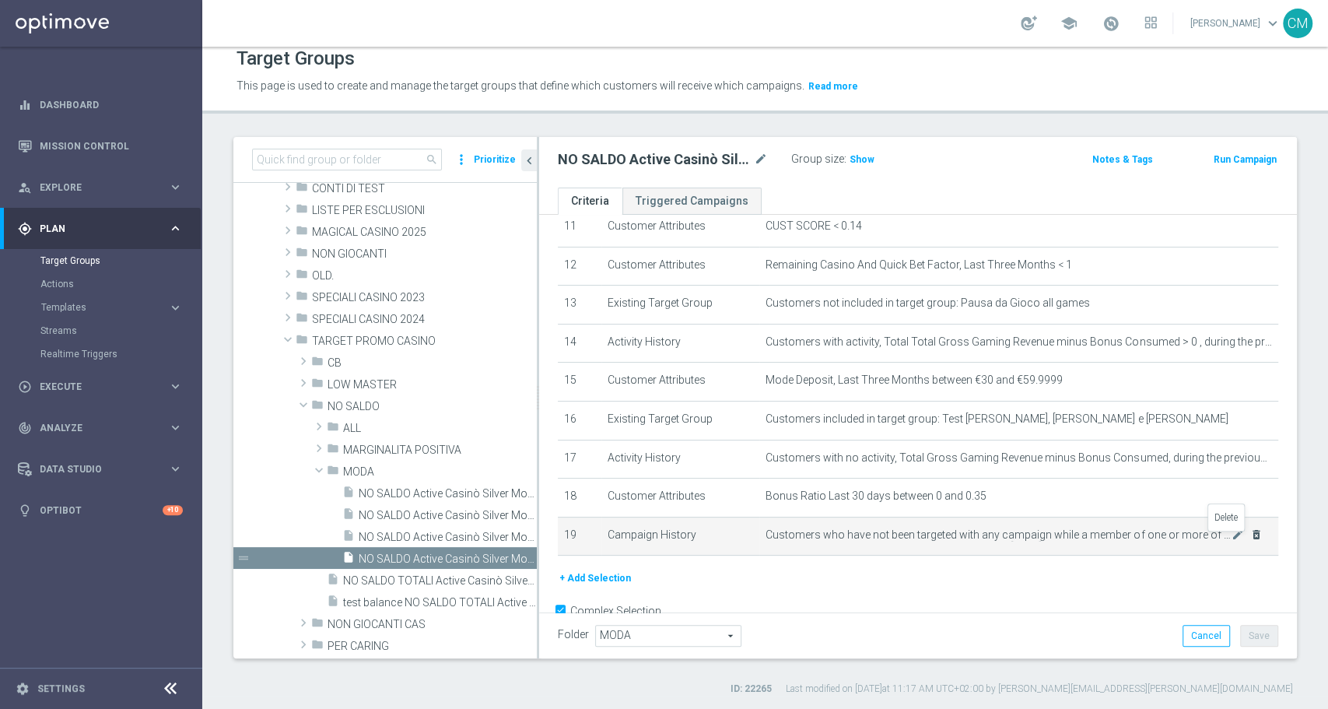
click at [1250, 541] on icon "delete_forever" at bounding box center [1256, 534] width 12 height 12
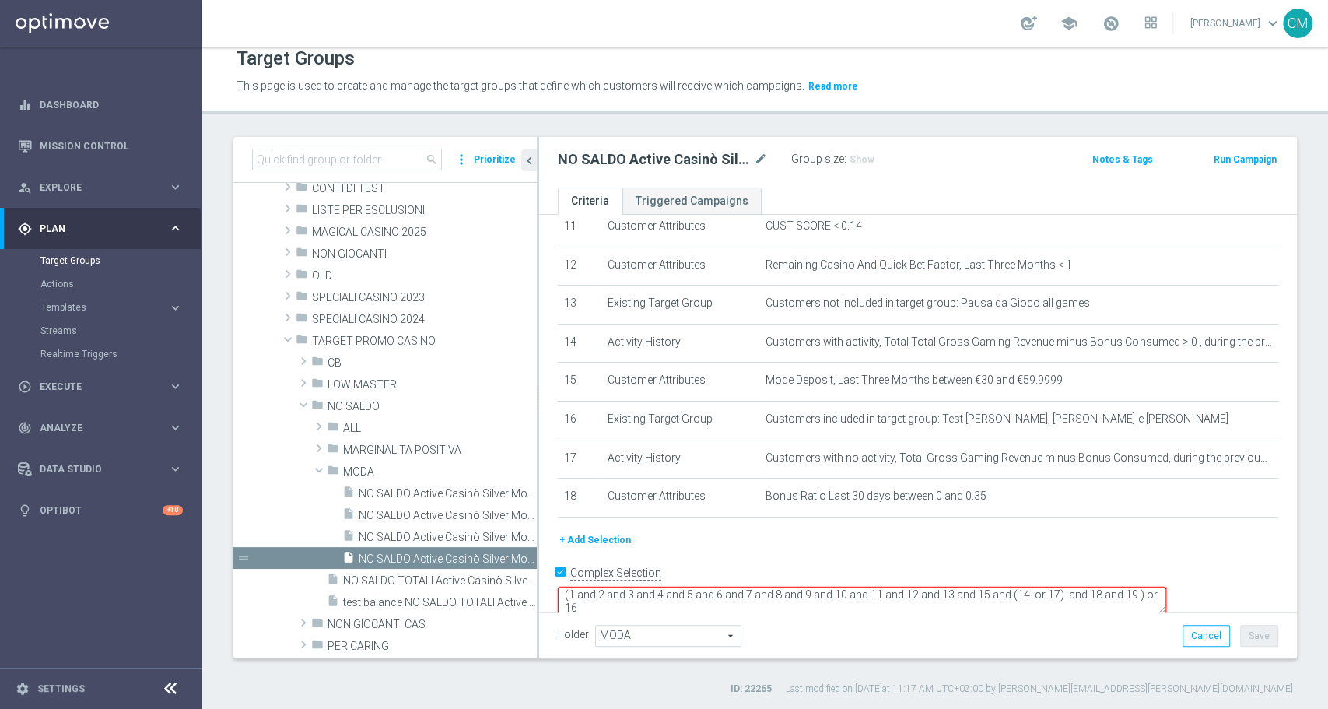
scroll to position [448, 0]
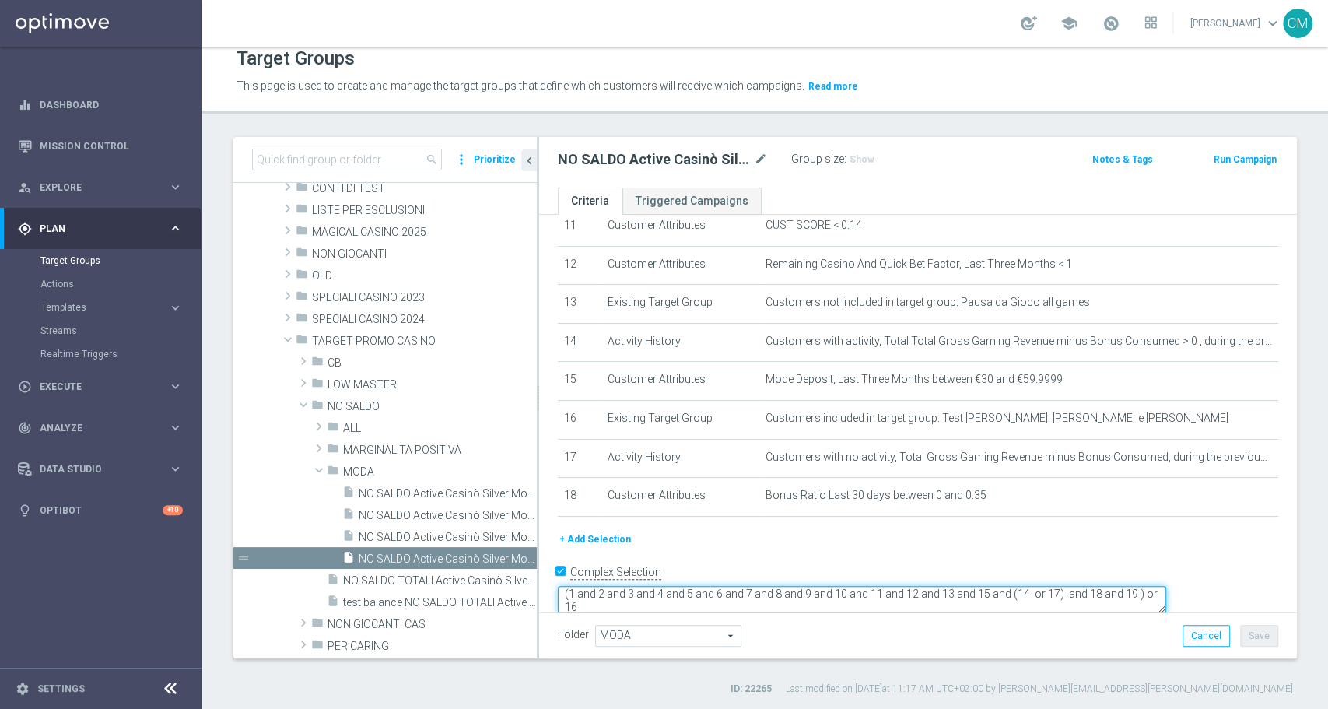
click at [712, 587] on textarea "(1 and 2 and 3 and 4 and 5 and 6 and 7 and 8 and 9 and 10 and 11 and 12 and 13 …" at bounding box center [862, 599] width 608 height 27
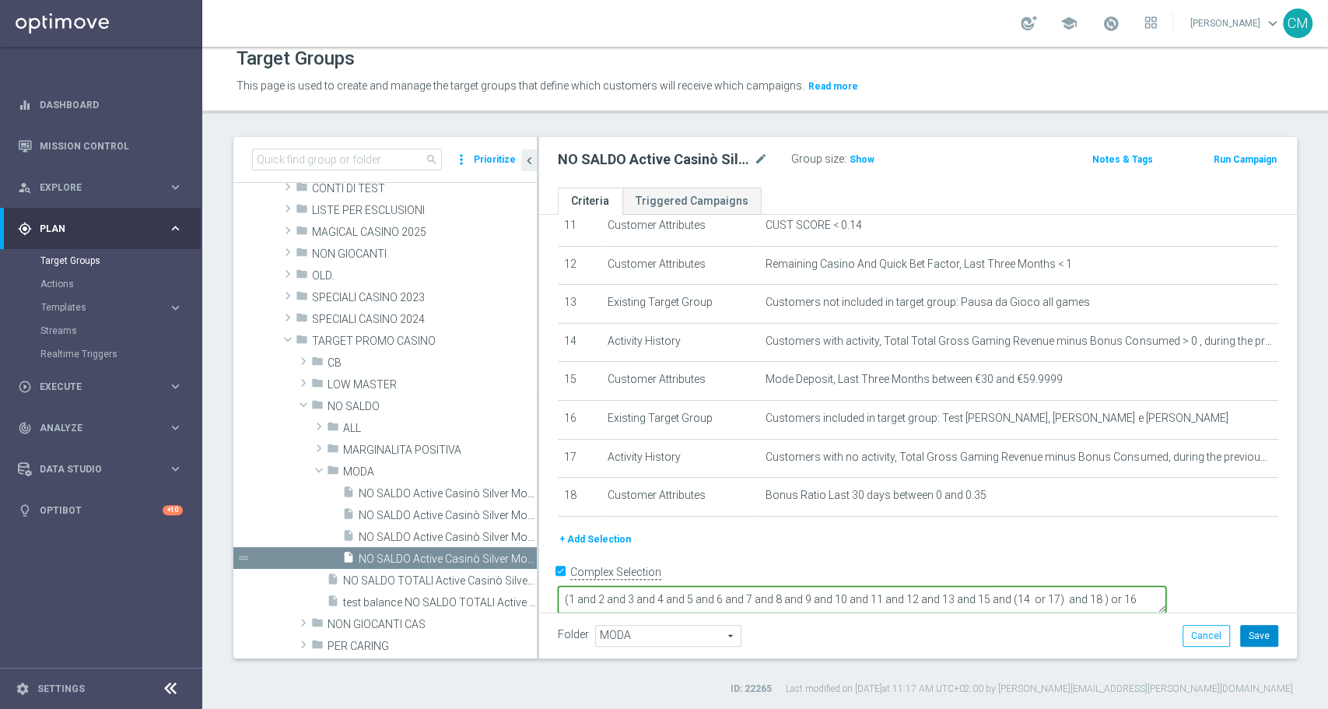
type textarea "(1 and 2 and 3 and 4 and 5 and 6 and 7 and 8 and 9 and 10 and 11 and 12 and 13 …"
click at [1259, 635] on button "Save" at bounding box center [1259, 636] width 38 height 22
